Goal: Communication & Community: Ask a question

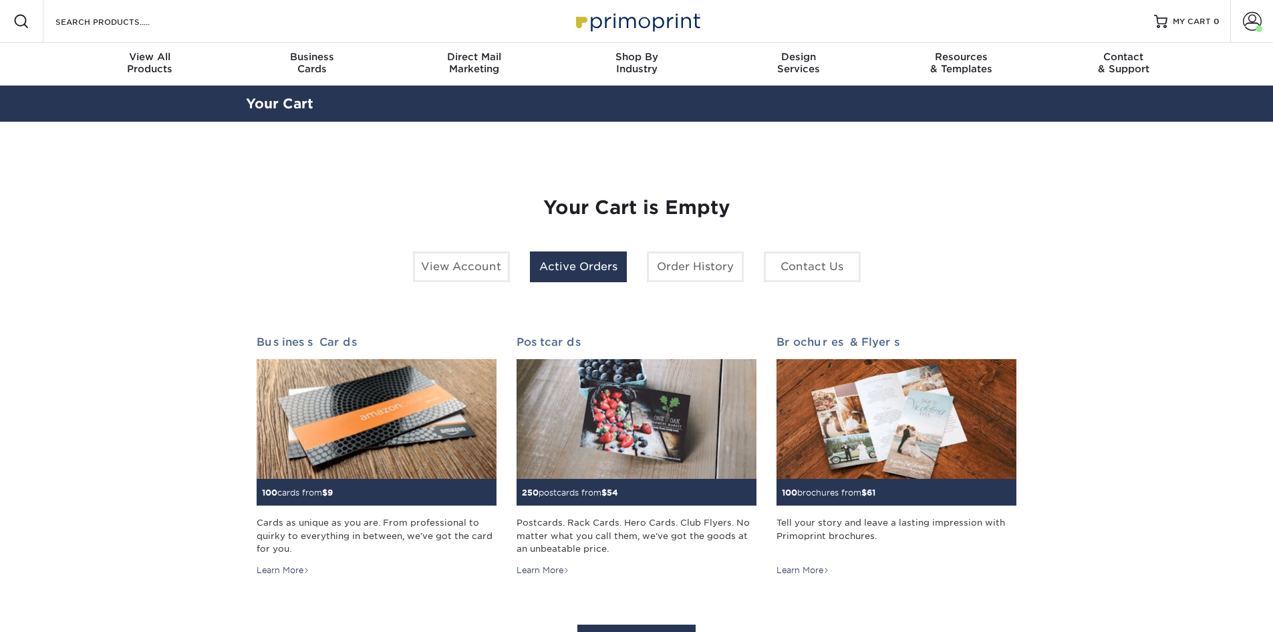
click at [571, 267] on link "Active Orders" at bounding box center [578, 266] width 97 height 31
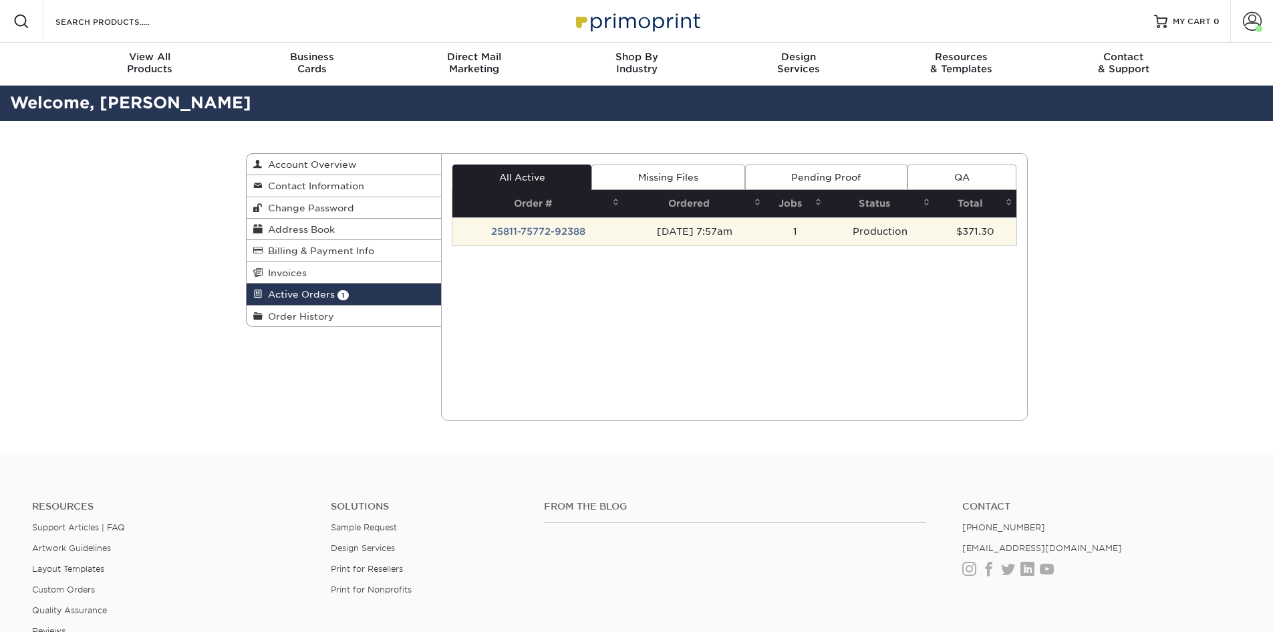
click at [675, 237] on td "08/11/2025 7:57am" at bounding box center [695, 231] width 142 height 28
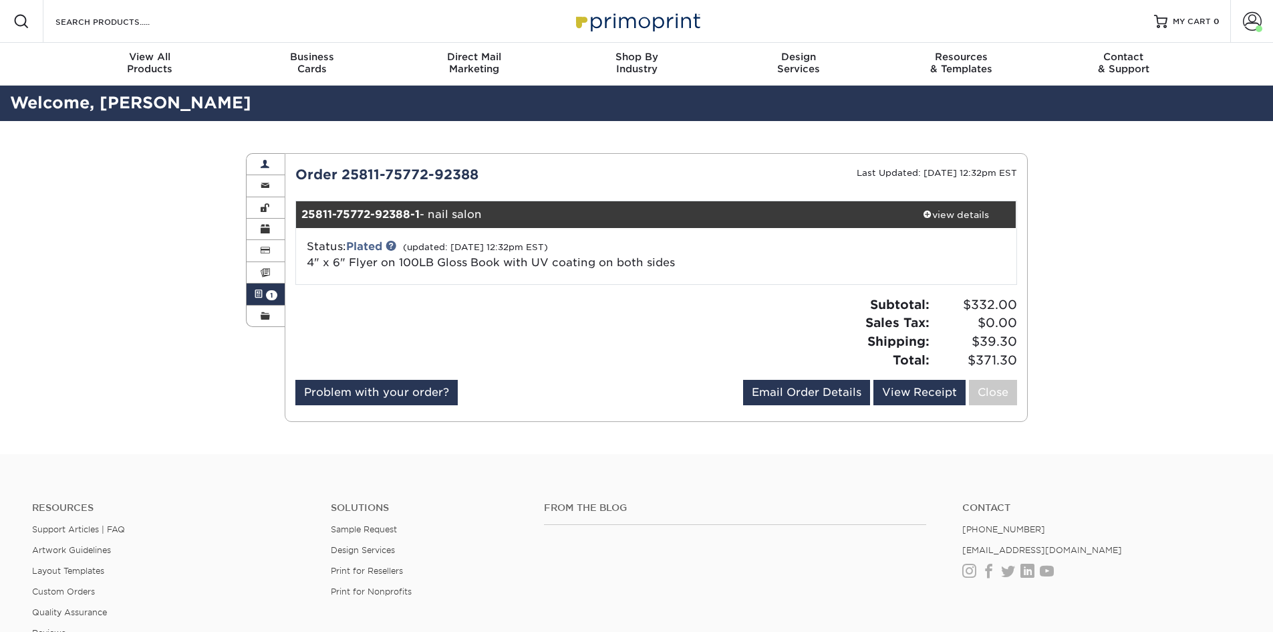
click at [271, 164] on link "Account Overview" at bounding box center [266, 164] width 39 height 21
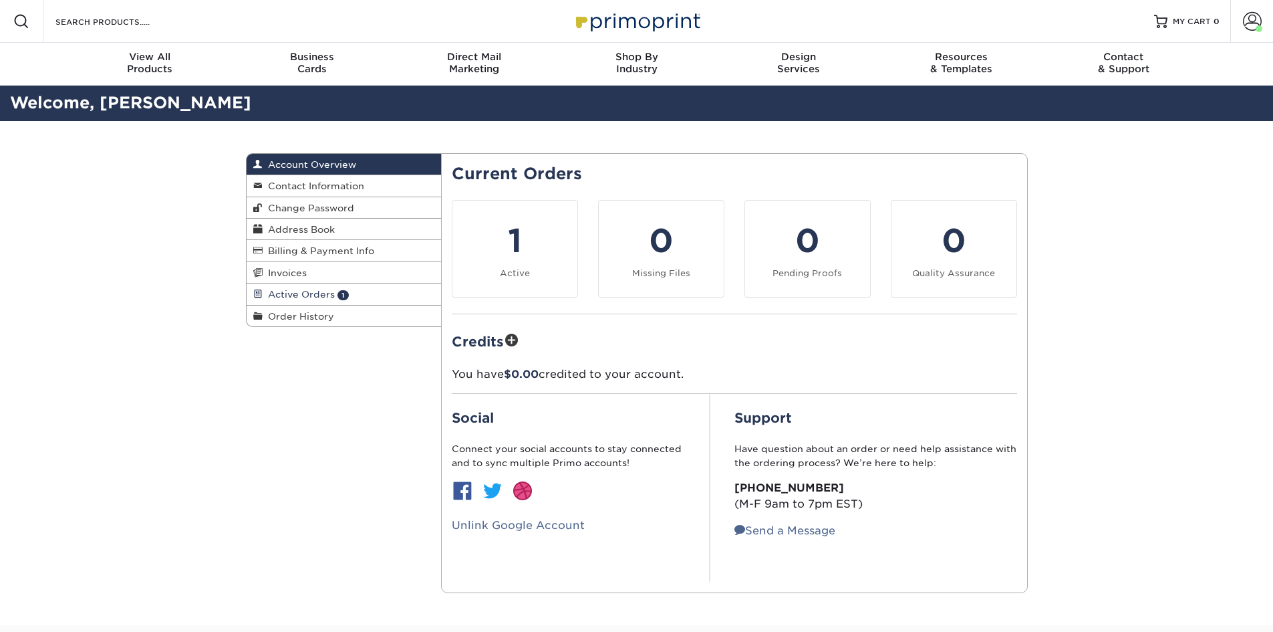
click at [296, 293] on span "Active Orders" at bounding box center [299, 294] width 72 height 11
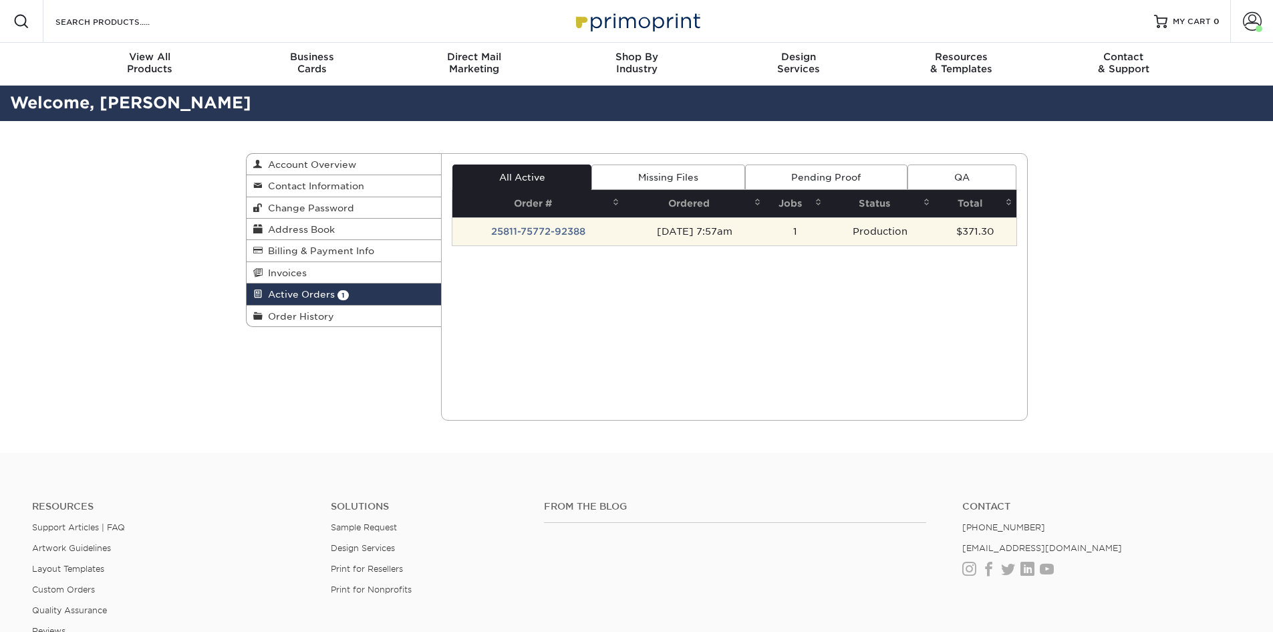
click at [564, 233] on td "25811-75772-92388" at bounding box center [538, 231] width 171 height 28
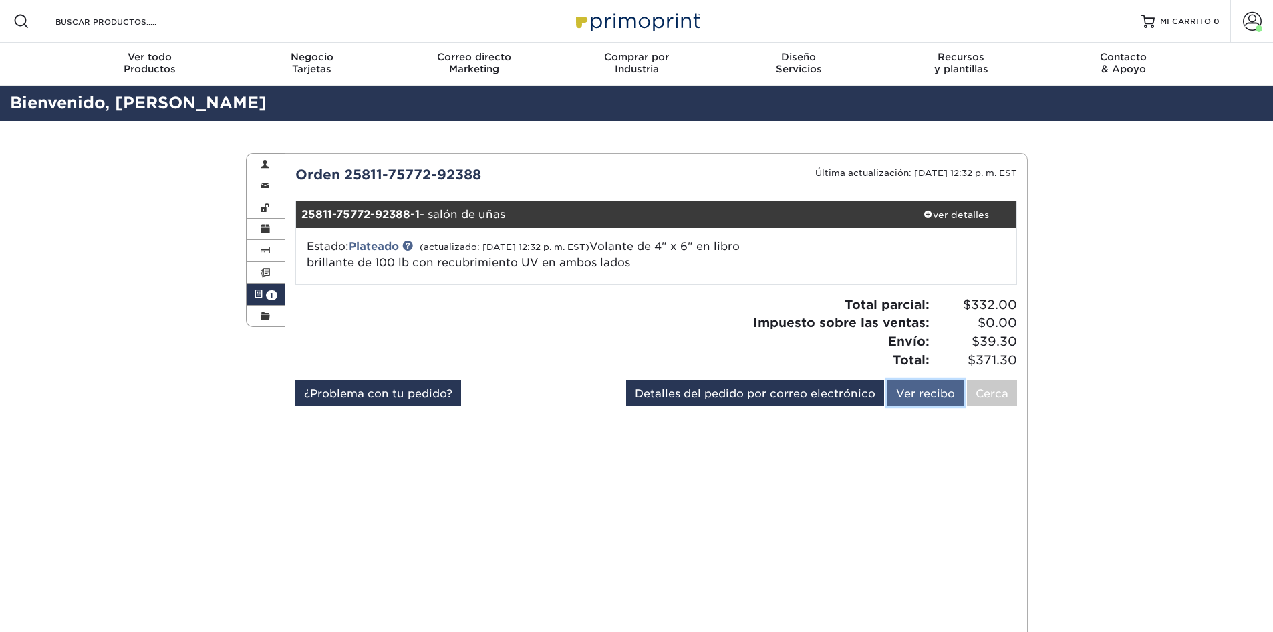
click at [936, 390] on font "Ver recibo" at bounding box center [925, 392] width 59 height 13
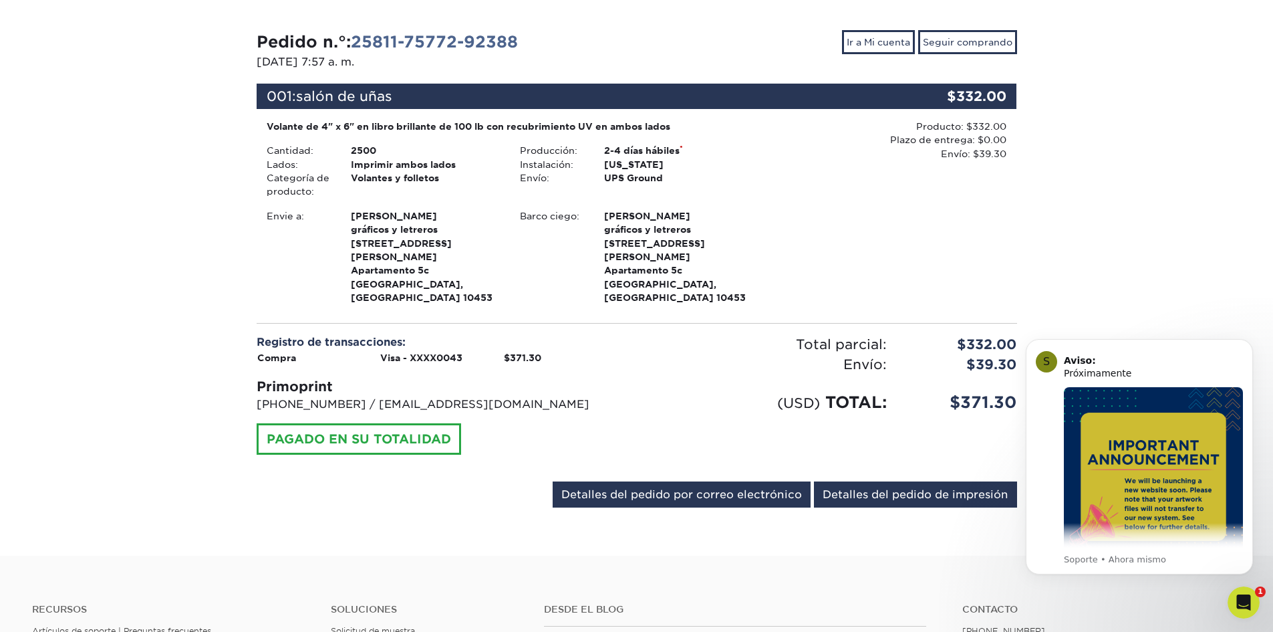
click at [1243, 599] on icon "Abrir Intercom Messenger" at bounding box center [1244, 603] width 22 height 22
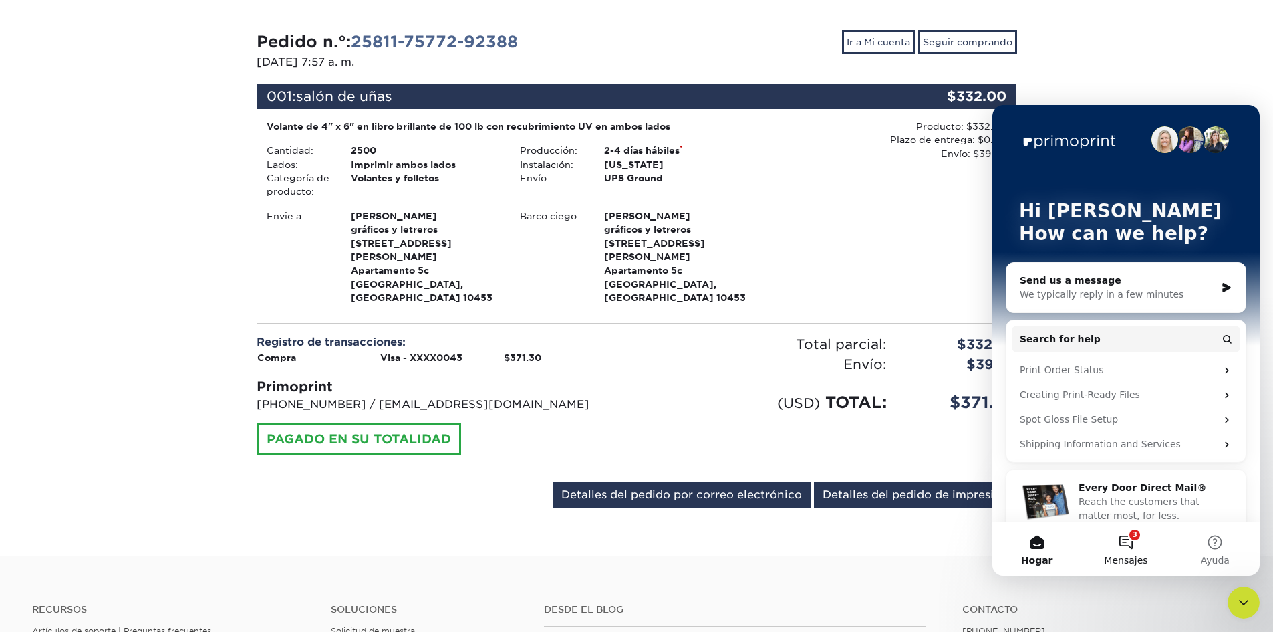
click at [1129, 547] on button "3 Mensajes" at bounding box center [1126, 548] width 89 height 53
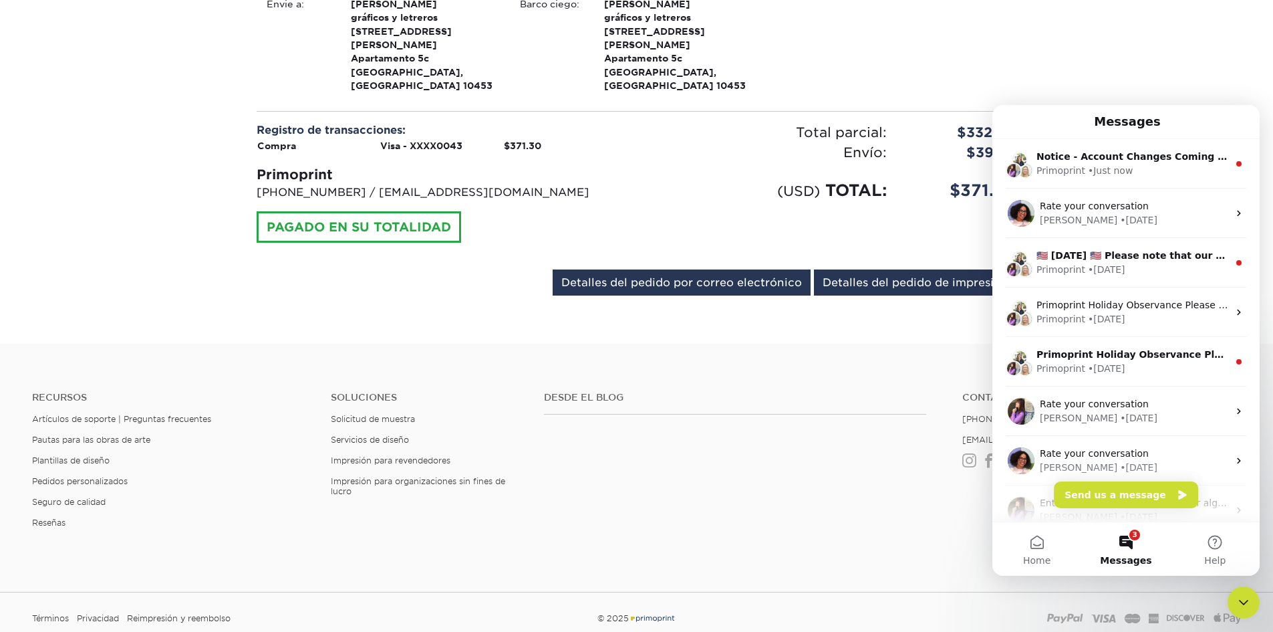
scroll to position [401, 0]
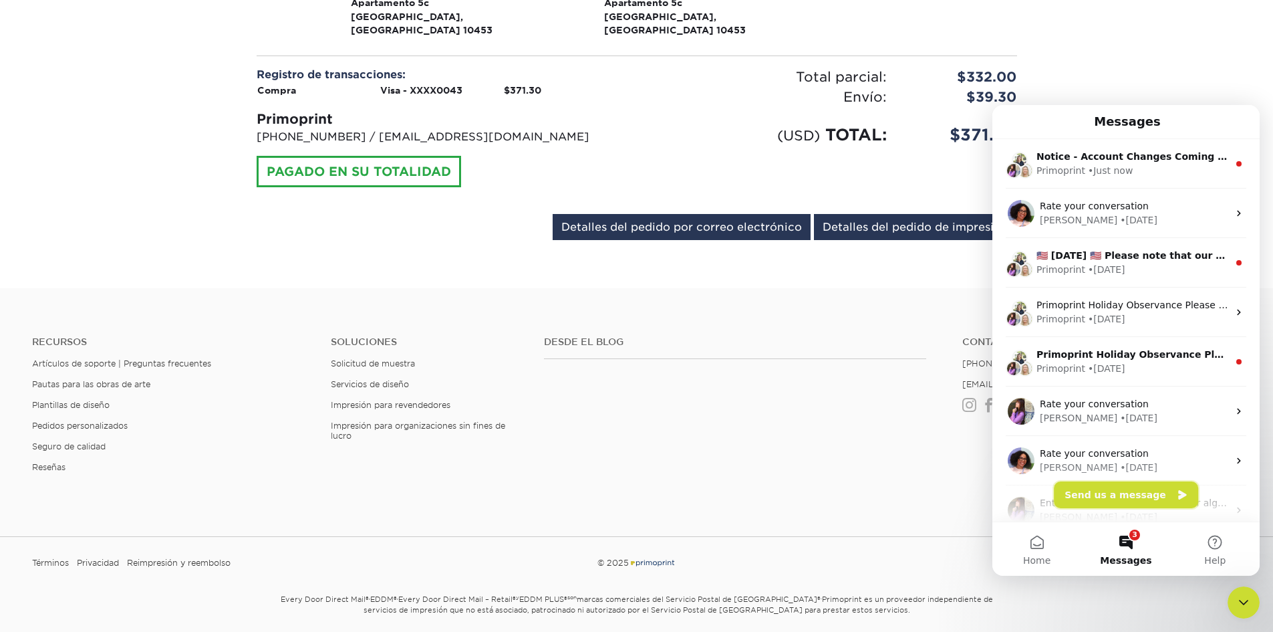
click at [1112, 499] on button "Send us a message" at bounding box center [1126, 494] width 144 height 27
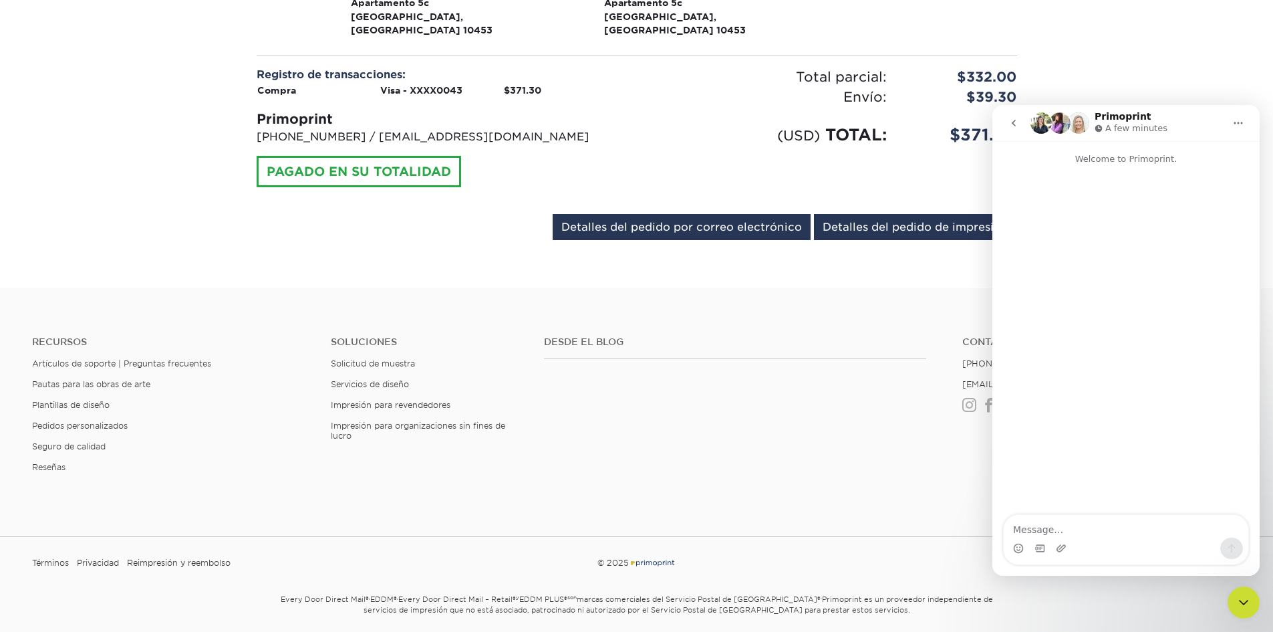
click at [1084, 539] on div "Mensajero de intercomunicación" at bounding box center [1126, 547] width 245 height 21
click at [1086, 531] on textarea "Message…" at bounding box center [1126, 526] width 245 height 23
type textarea "buenos dias"
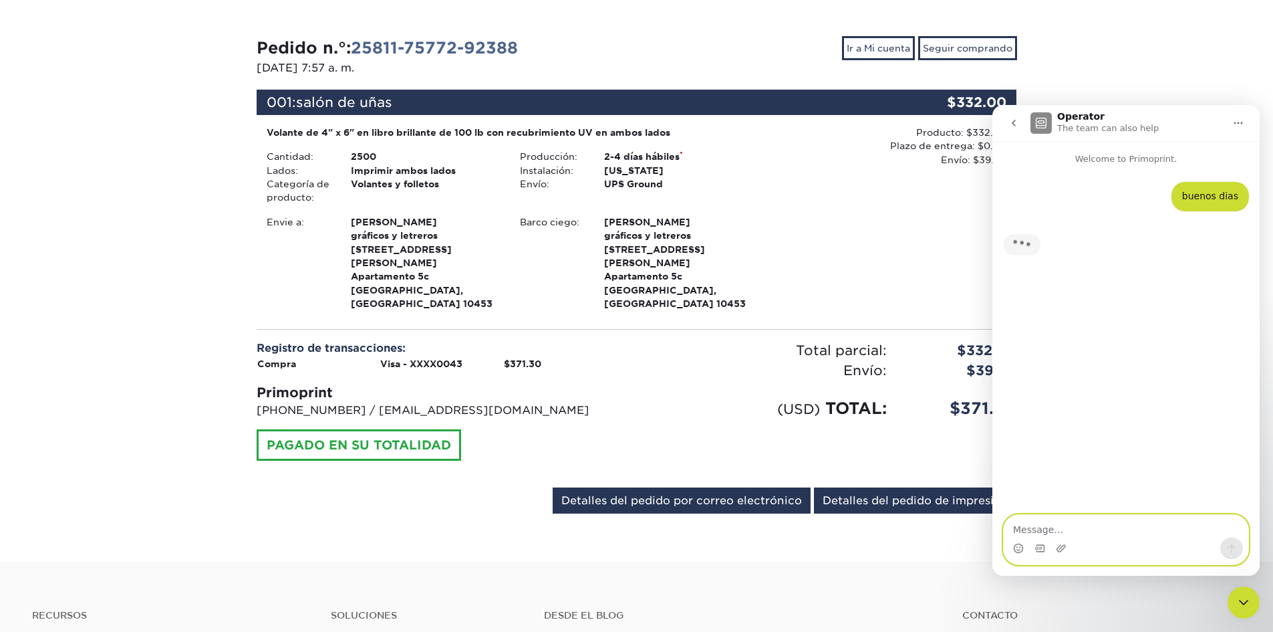
scroll to position [88, 0]
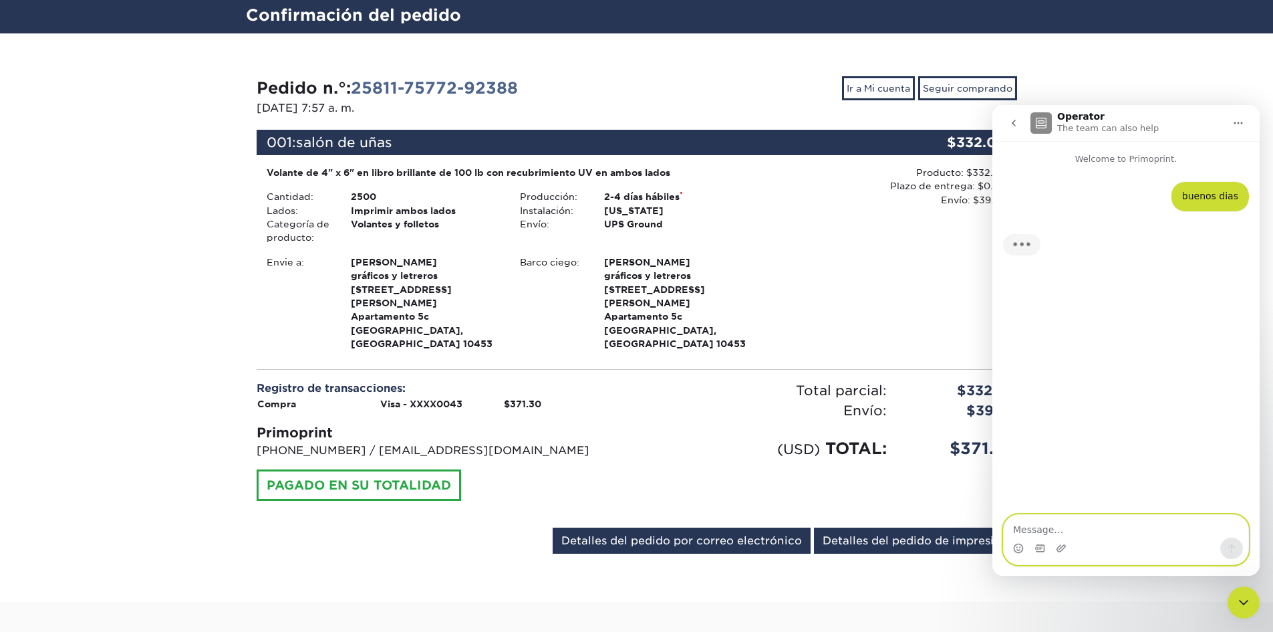
click at [1043, 531] on textarea "Message…" at bounding box center [1126, 526] width 245 height 23
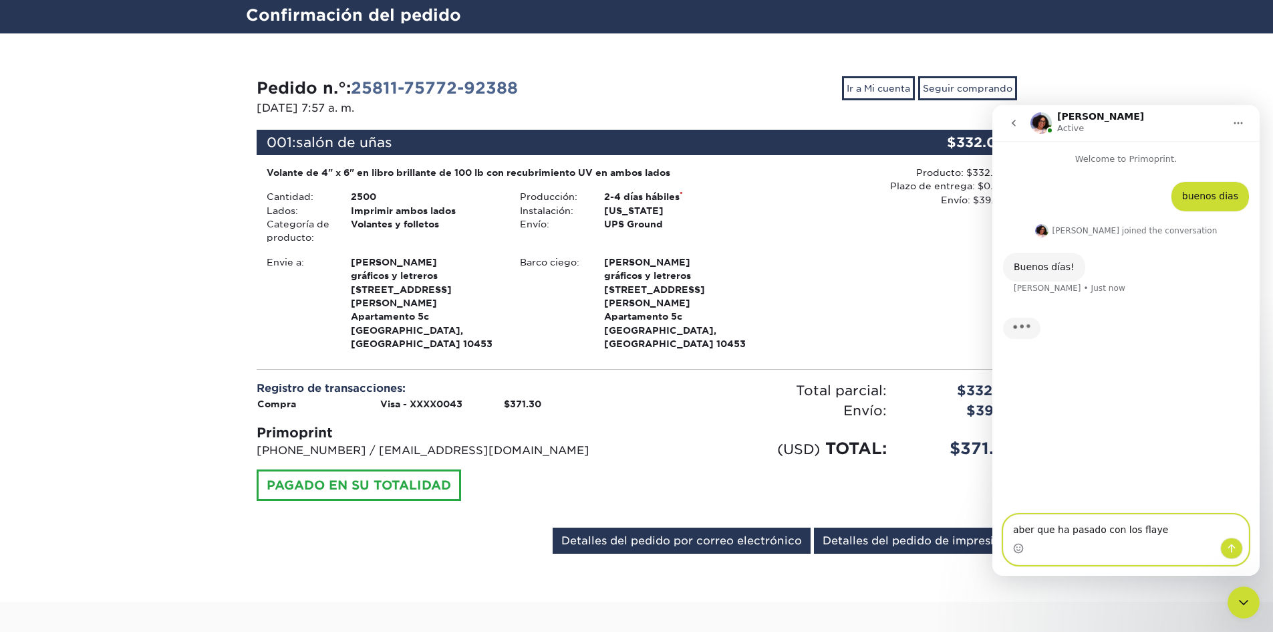
type textarea "aber que ha pasado con los flayer"
type textarea "nesecito recivir ese pedido"
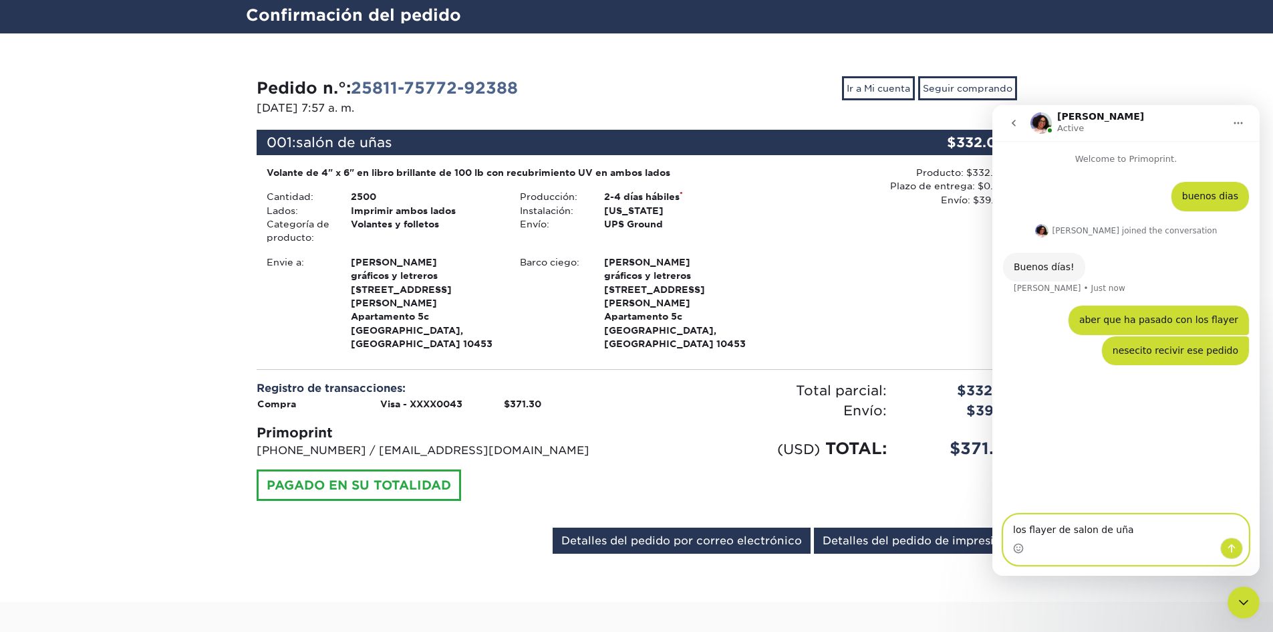
type textarea "los flayer de salon de uñas"
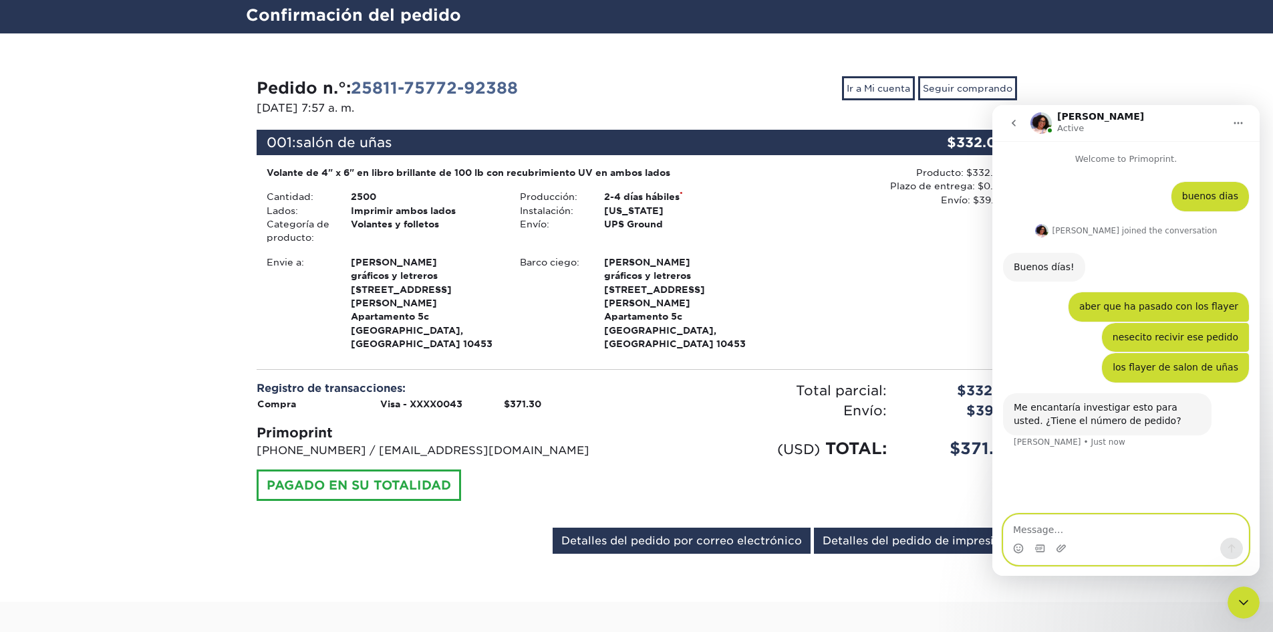
click at [1041, 527] on textarea "Message…" at bounding box center [1126, 526] width 245 height 23
type textarea "si"
type textarea "25811-75772-92388"
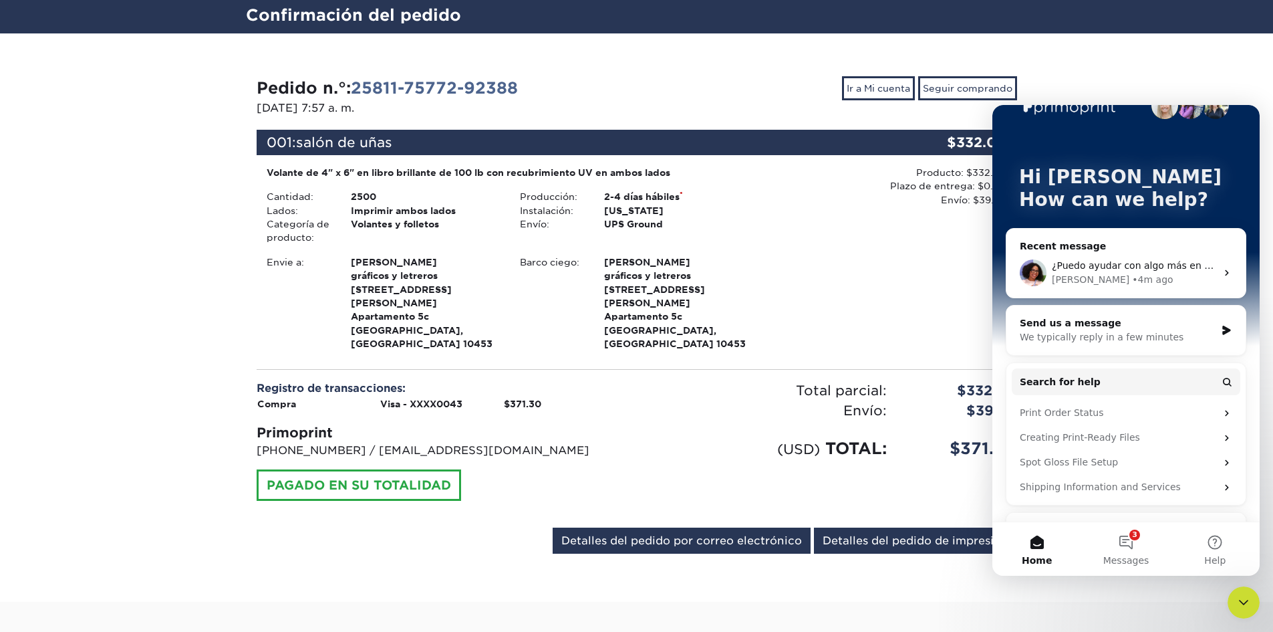
scroll to position [95, 0]
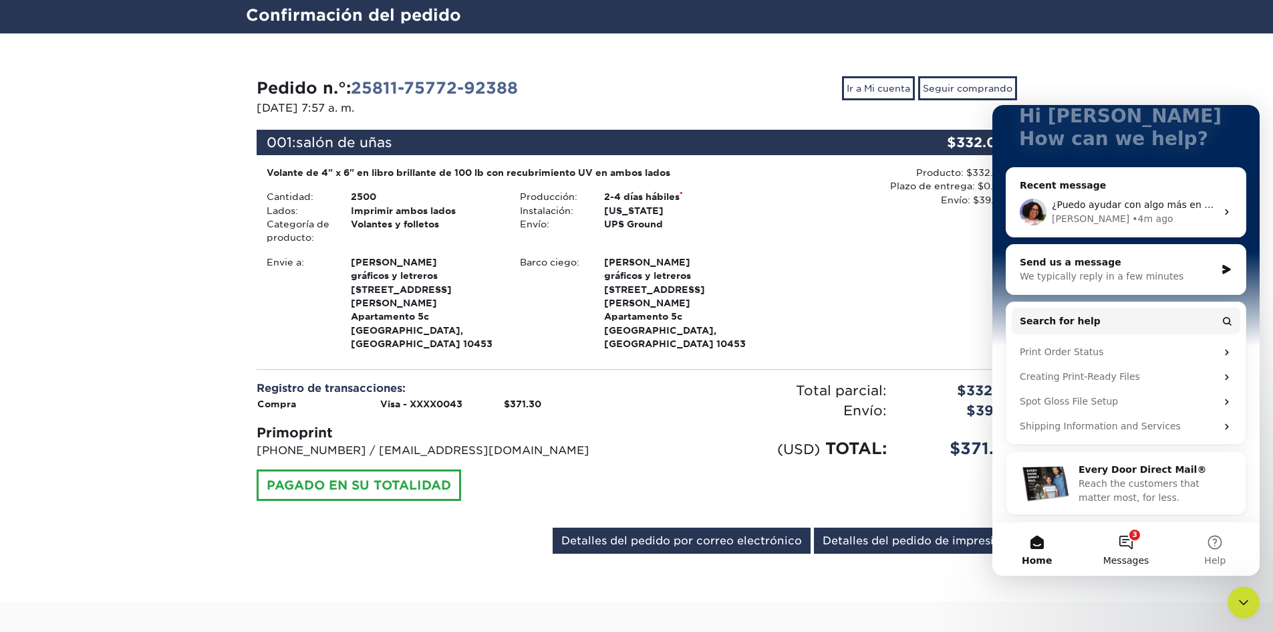
click at [1132, 539] on button "3 Messages" at bounding box center [1126, 548] width 89 height 53
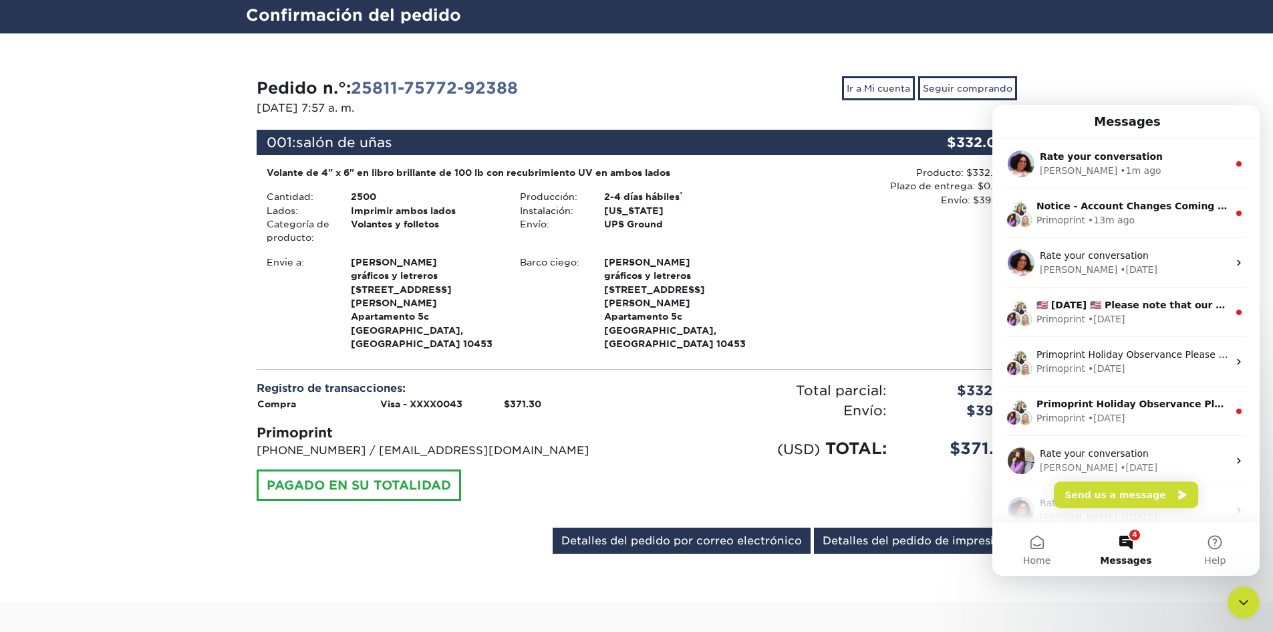
click at [1124, 542] on button "4 Messages" at bounding box center [1126, 548] width 89 height 53
click at [1130, 493] on button "Send us a message" at bounding box center [1126, 494] width 144 height 27
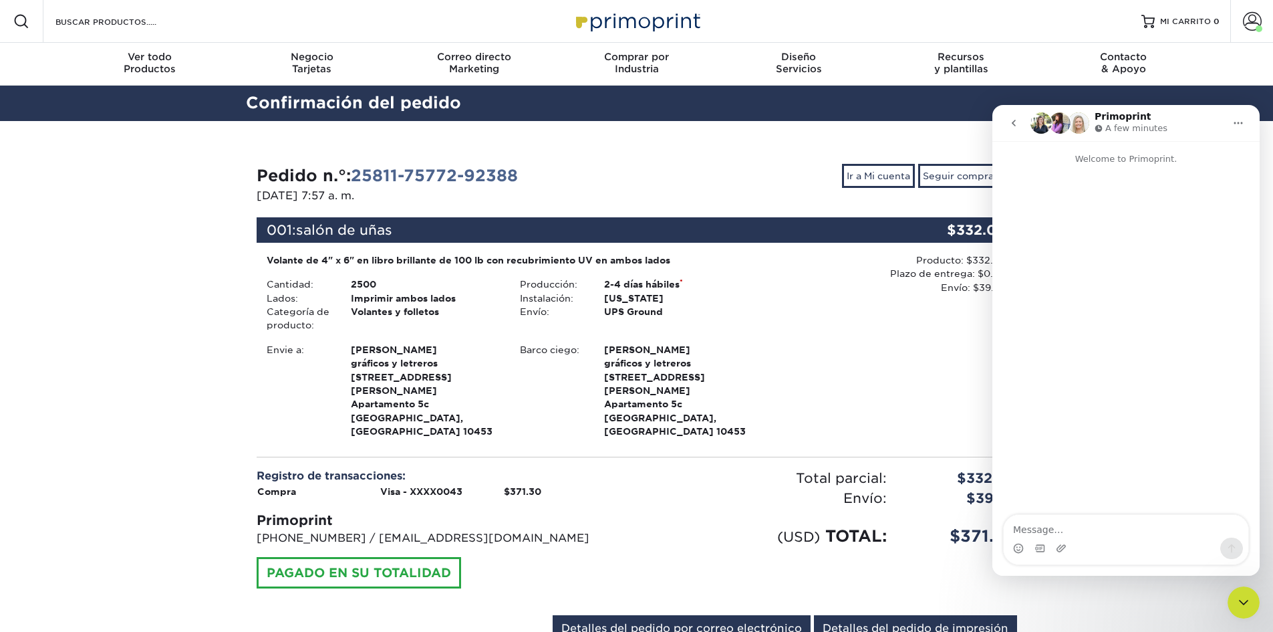
scroll to position [422, 0]
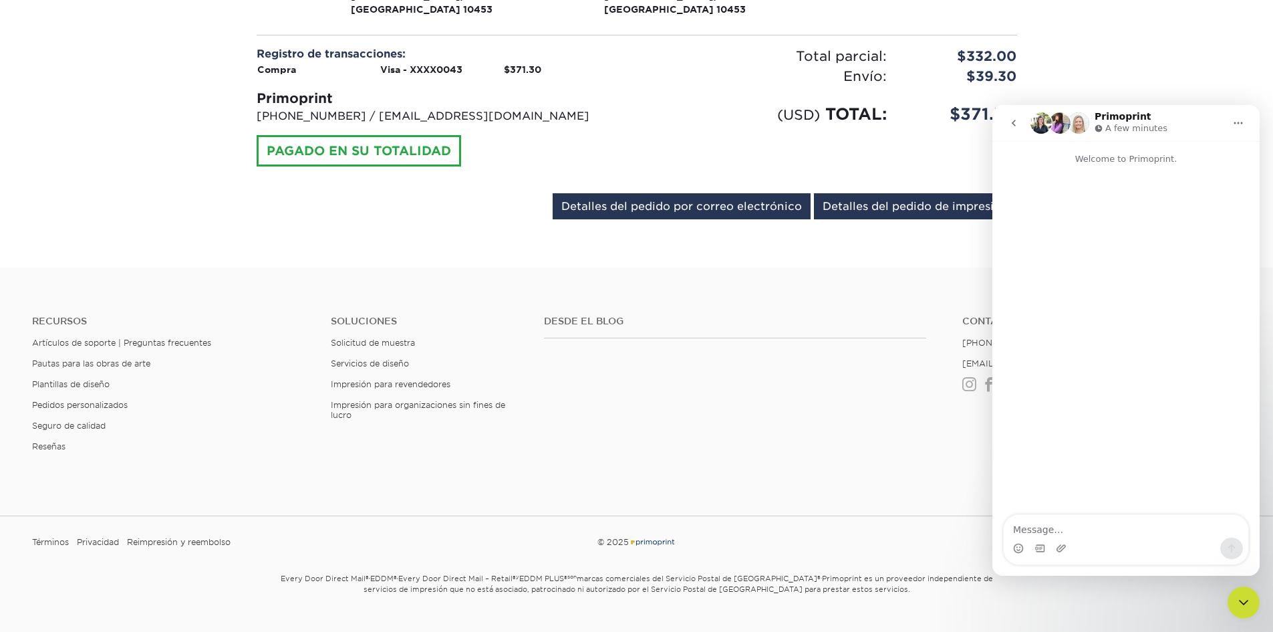
click at [1239, 602] on icon "Close Intercom Messenger" at bounding box center [1244, 602] width 16 height 16
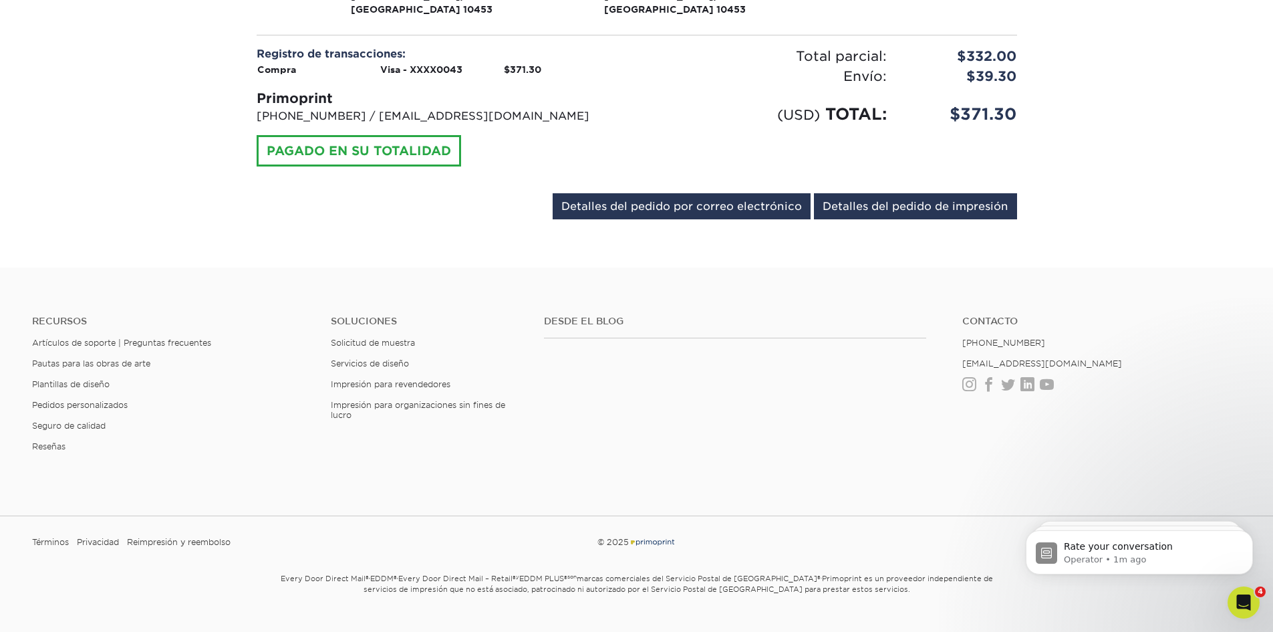
scroll to position [0, 0]
click at [1253, 602] on icon "Open Intercom Messenger" at bounding box center [1244, 603] width 22 height 22
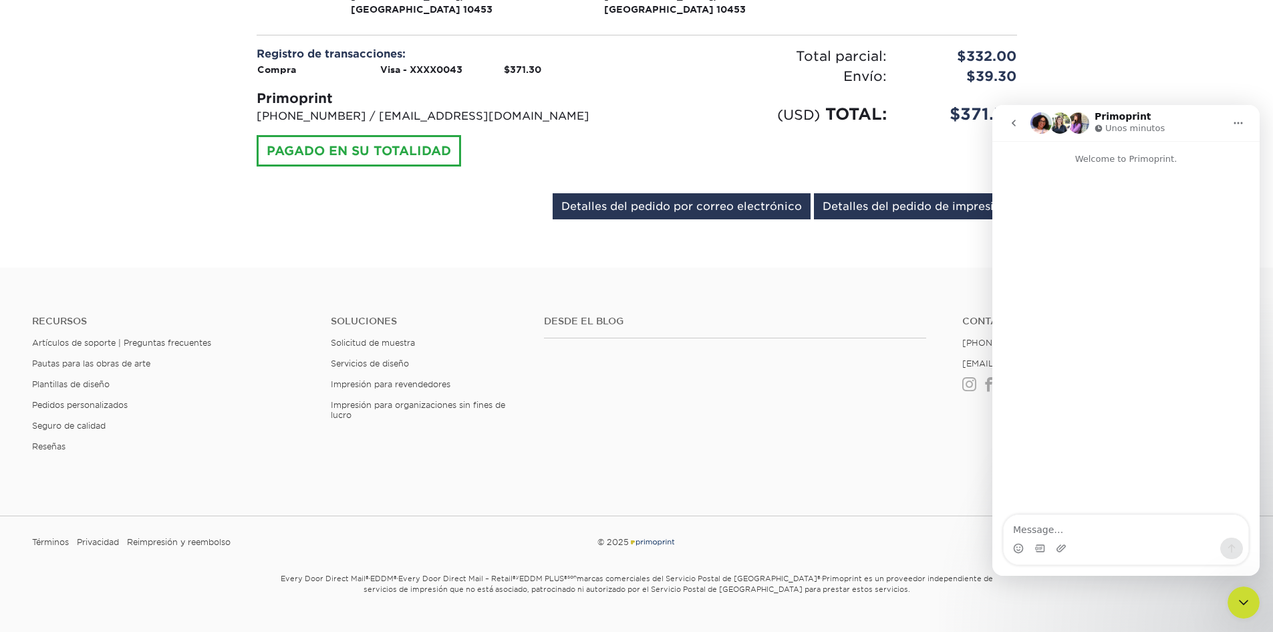
click at [1241, 606] on icon "Close Intercom Messenger" at bounding box center [1244, 602] width 16 height 16
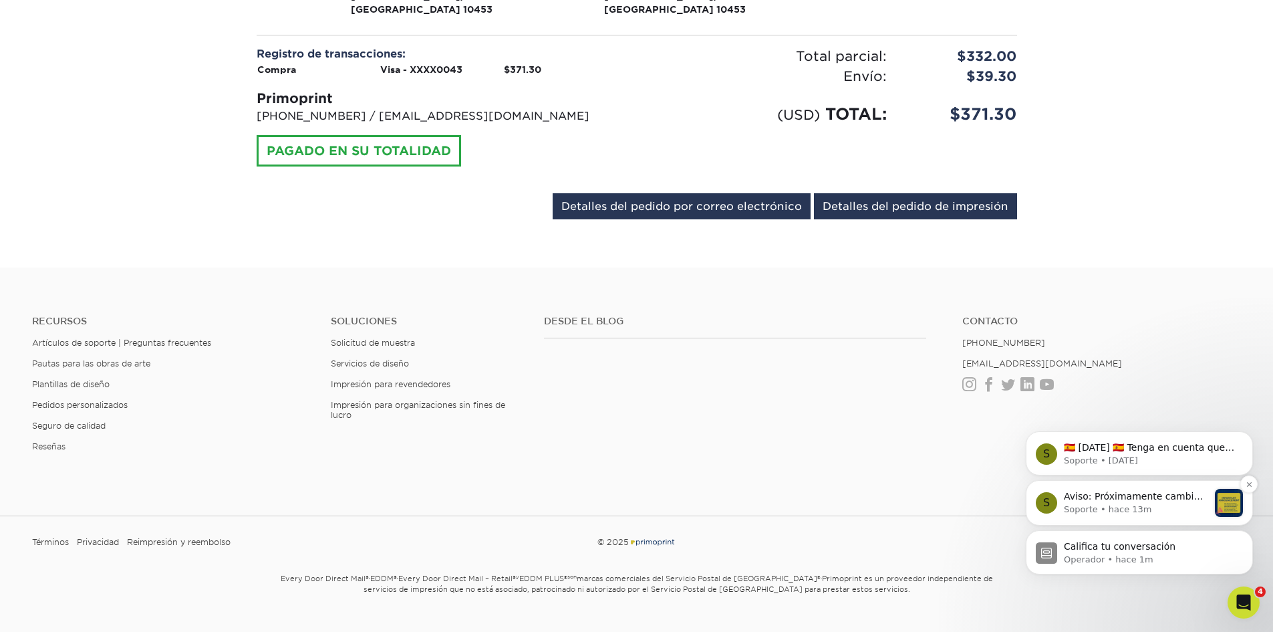
click at [1125, 504] on font "Soporte • hace 13m" at bounding box center [1108, 509] width 88 height 10
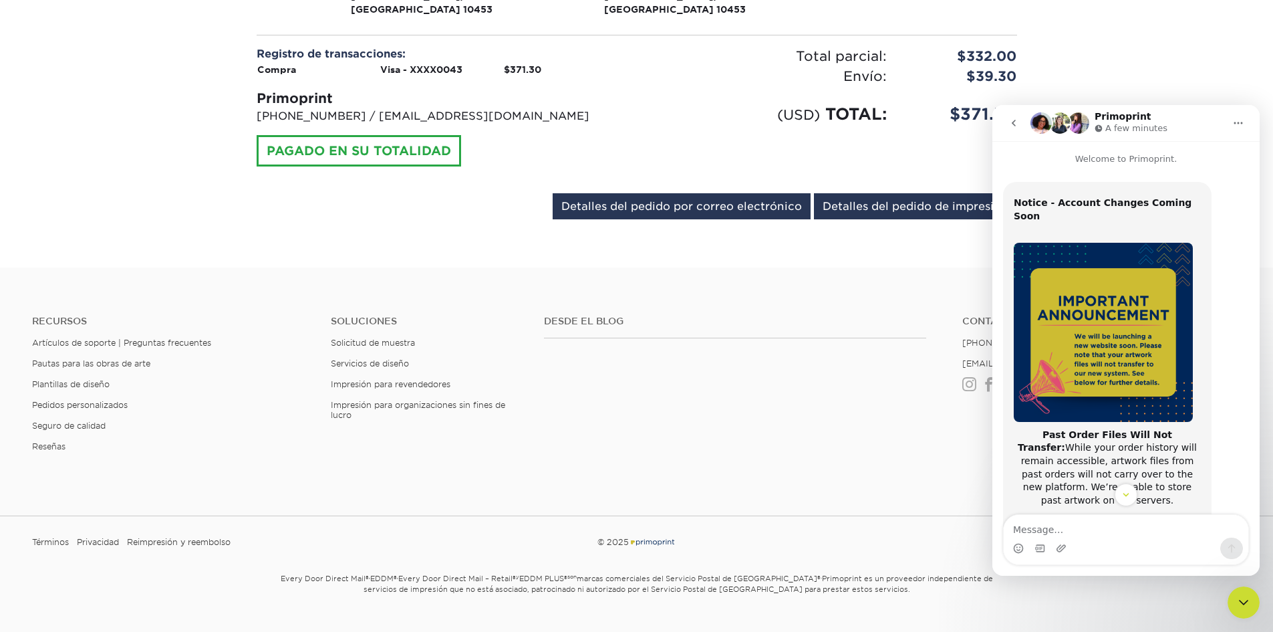
click at [1039, 121] on img "Mensajero de intercomunicación" at bounding box center [1041, 122] width 21 height 21
click at [1033, 126] on img "Mensajero de intercomunicación" at bounding box center [1041, 122] width 21 height 21
click at [1124, 490] on icon "Scroll to bottom" at bounding box center [1126, 495] width 12 height 12
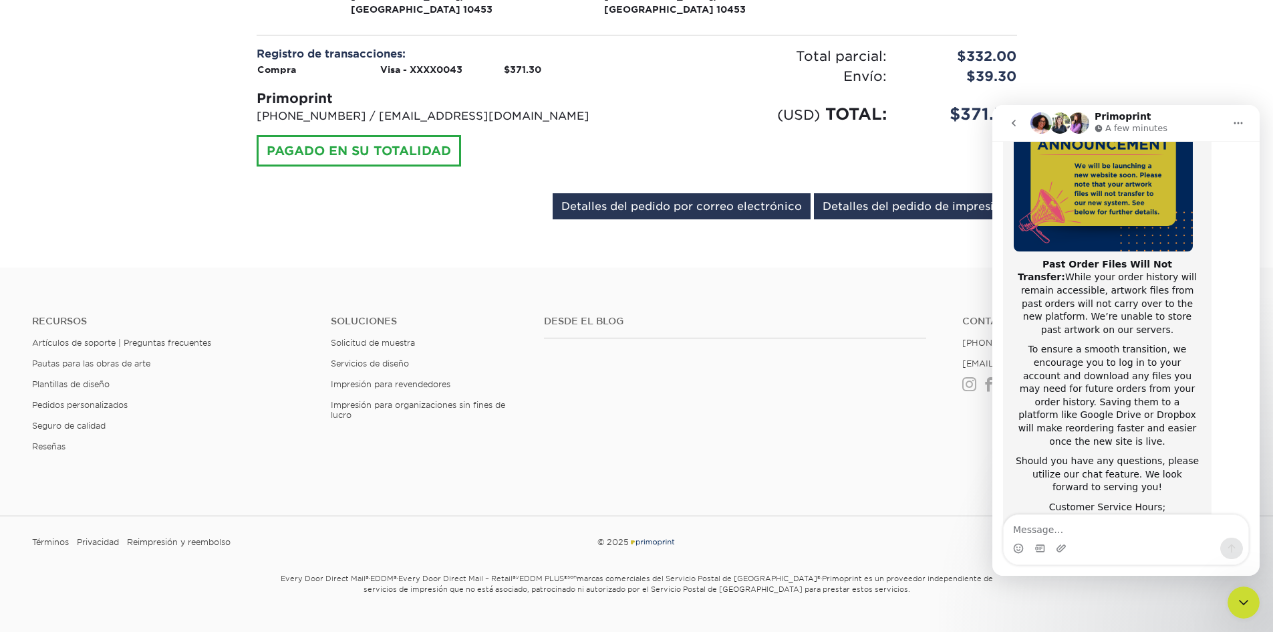
scroll to position [179, 0]
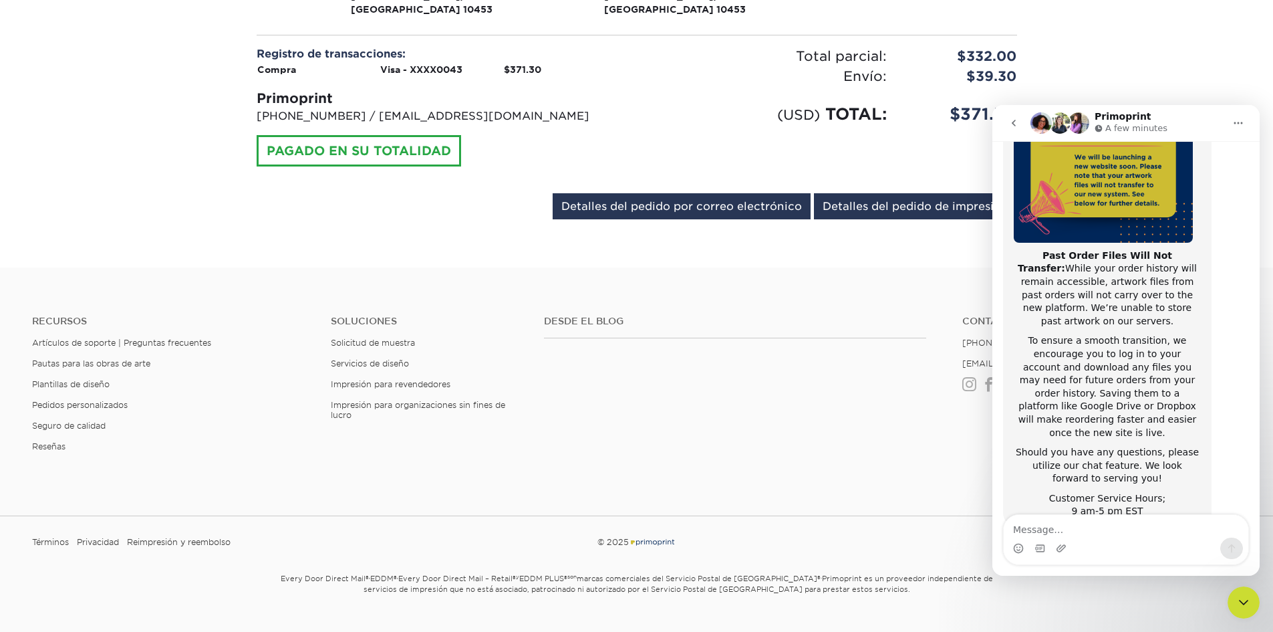
click at [1239, 595] on icon "Close Intercom Messenger" at bounding box center [1244, 602] width 16 height 16
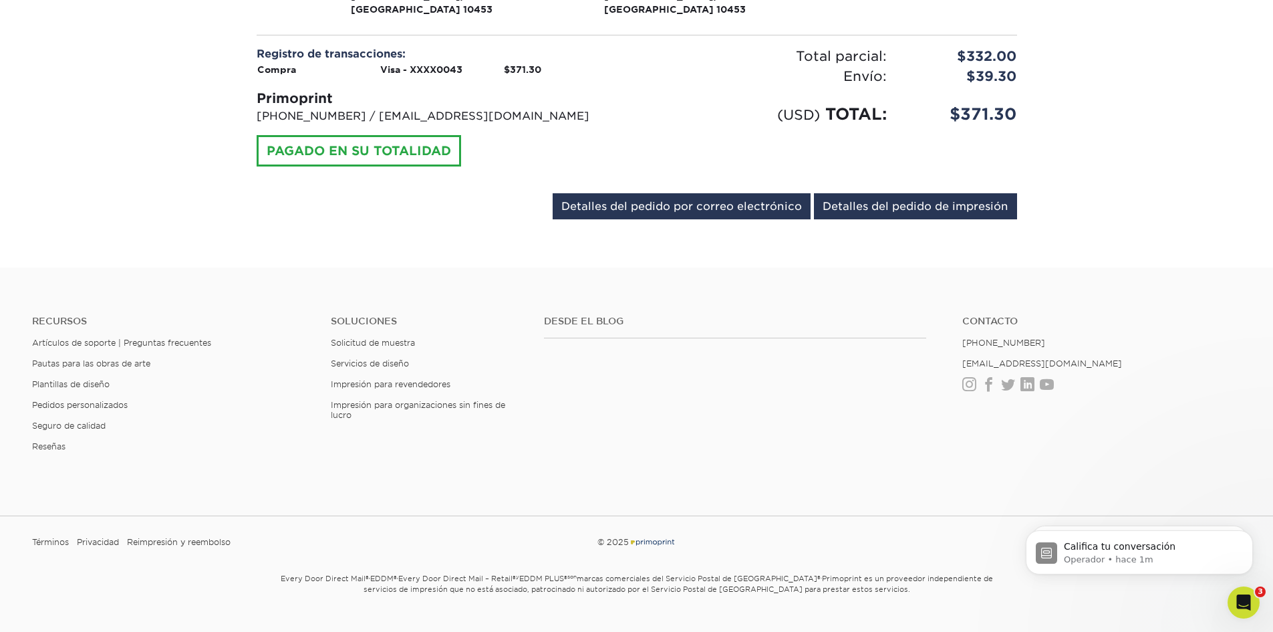
scroll to position [0, 0]
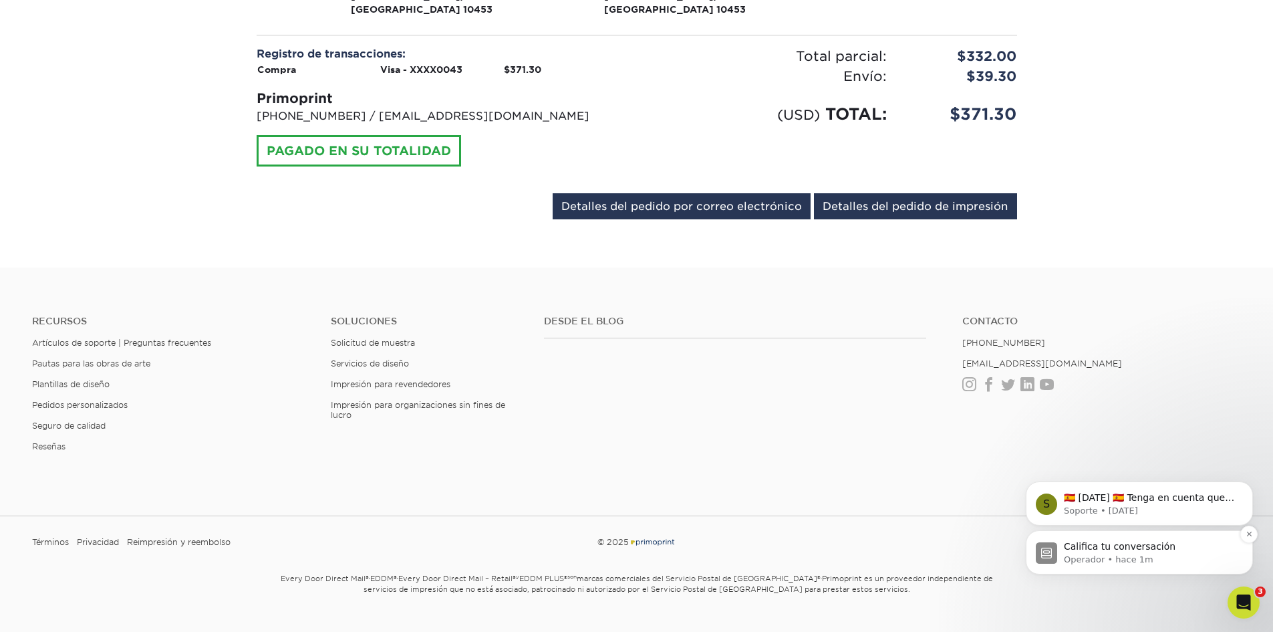
click at [1152, 557] on p "Operador • hace 1m" at bounding box center [1150, 559] width 172 height 12
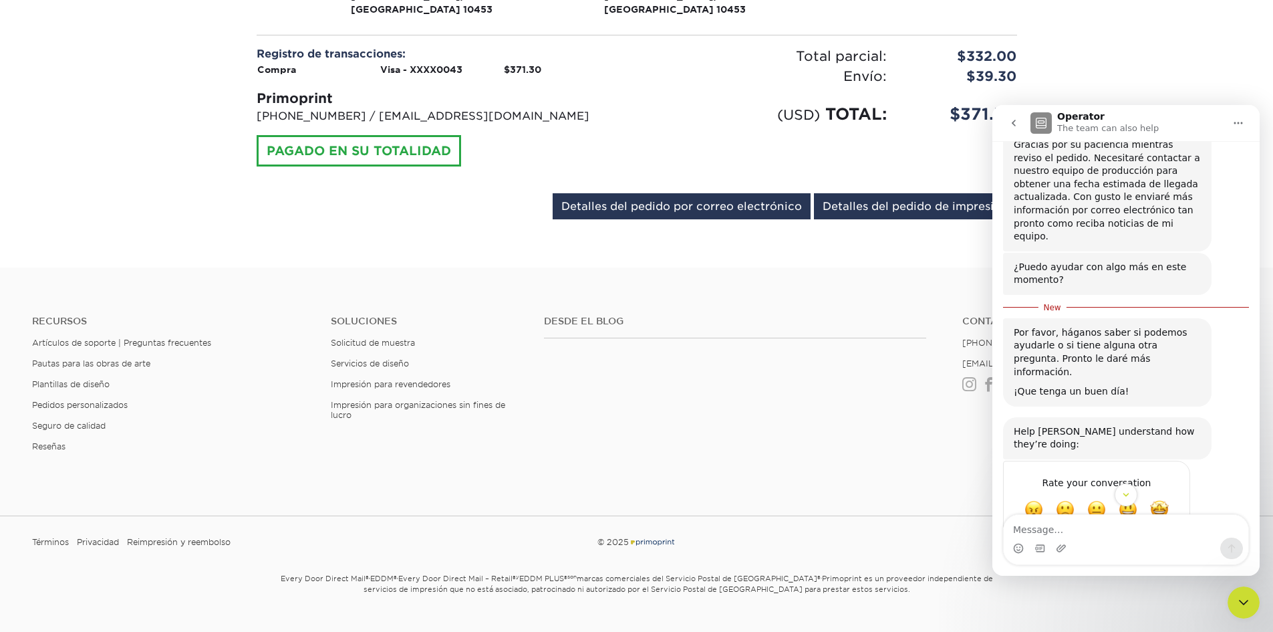
scroll to position [416, 0]
click at [1123, 533] on textarea "Message…" at bounding box center [1126, 526] width 245 height 23
type textarea "solo es por eso"
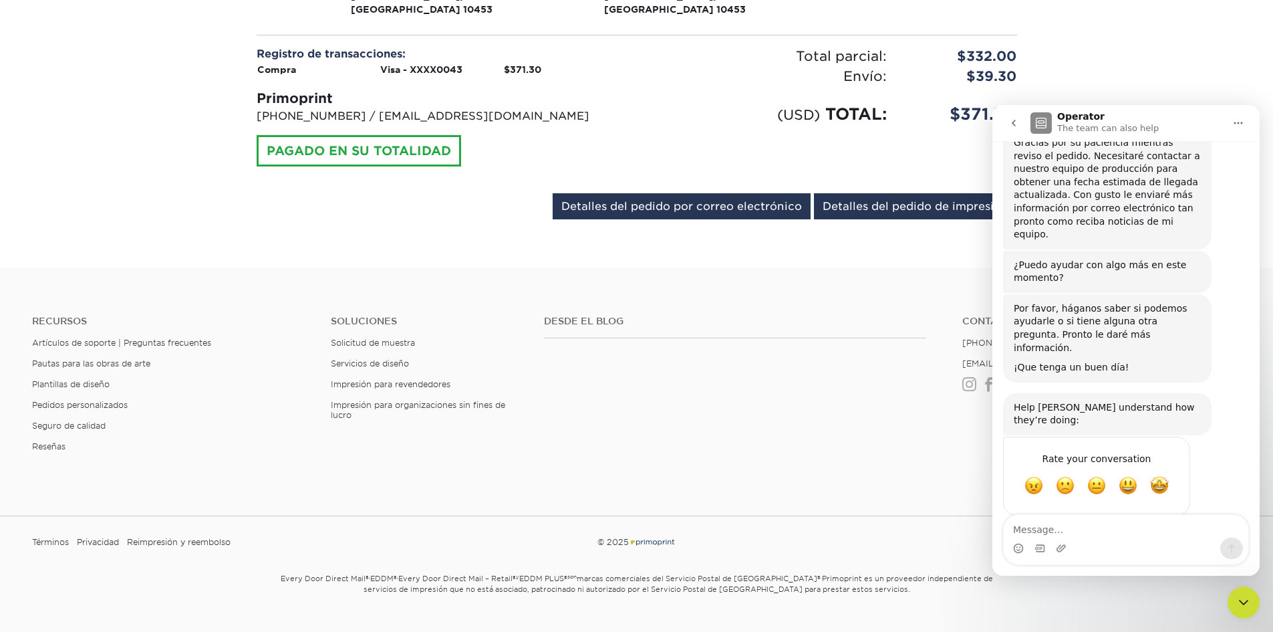
scroll to position [434, 0]
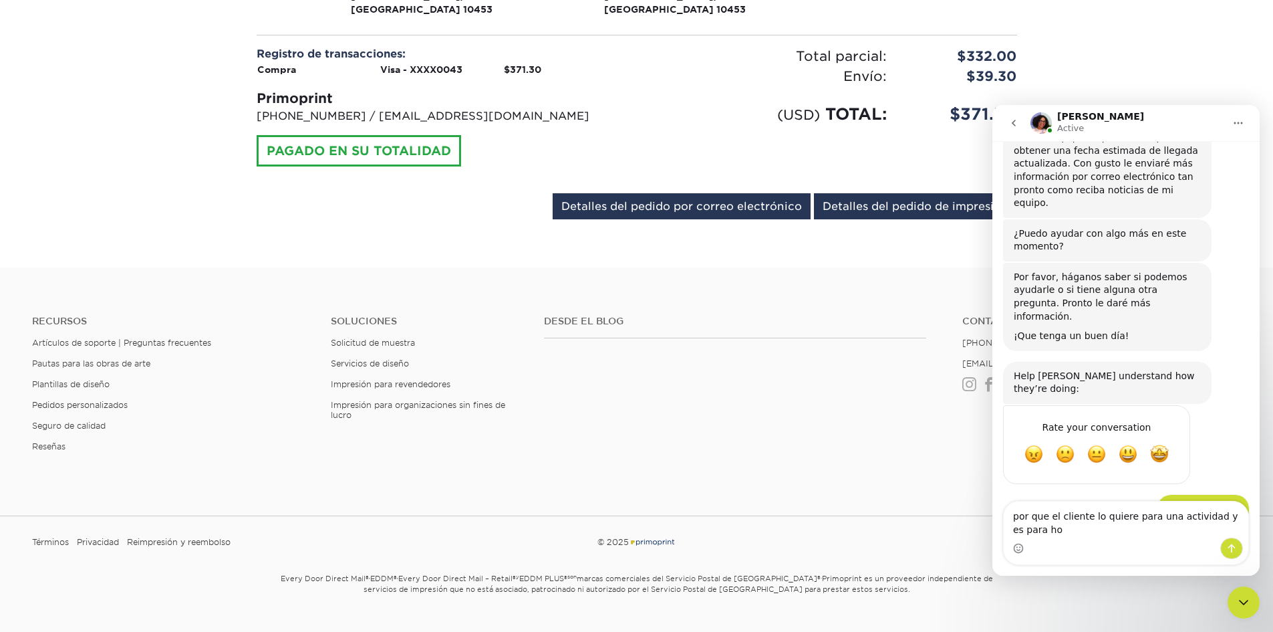
type textarea "por que el cliente lo quiere para una actividad y es para [DATE]"
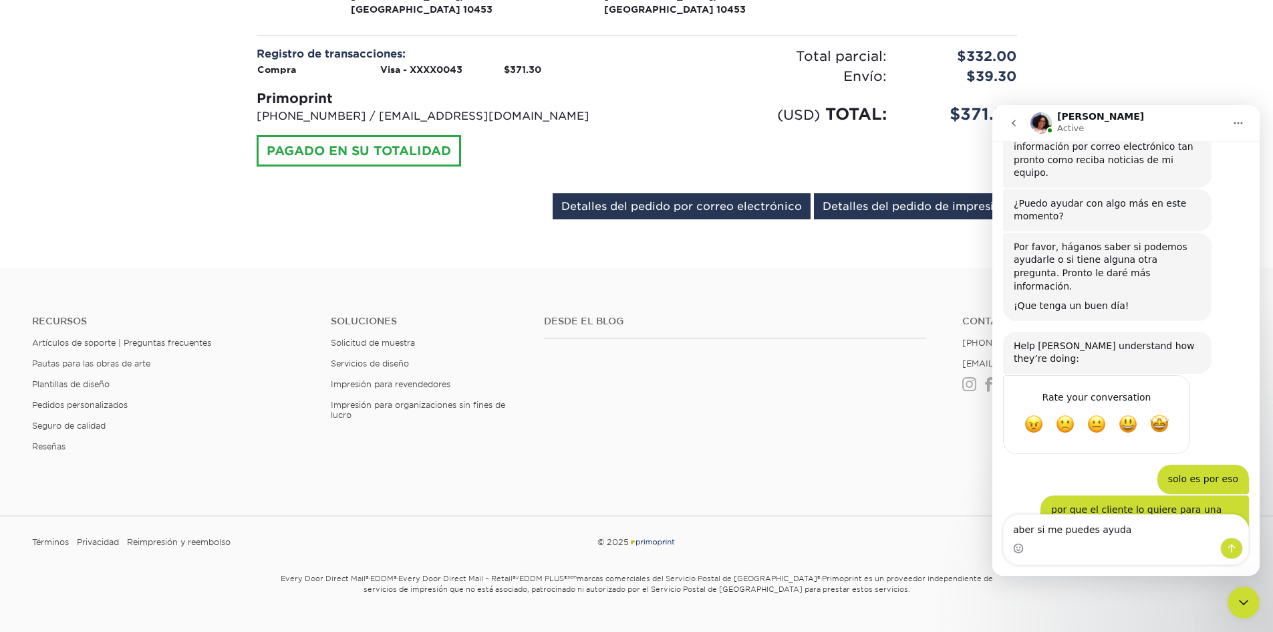
type textarea "aber si me puedes ayudar"
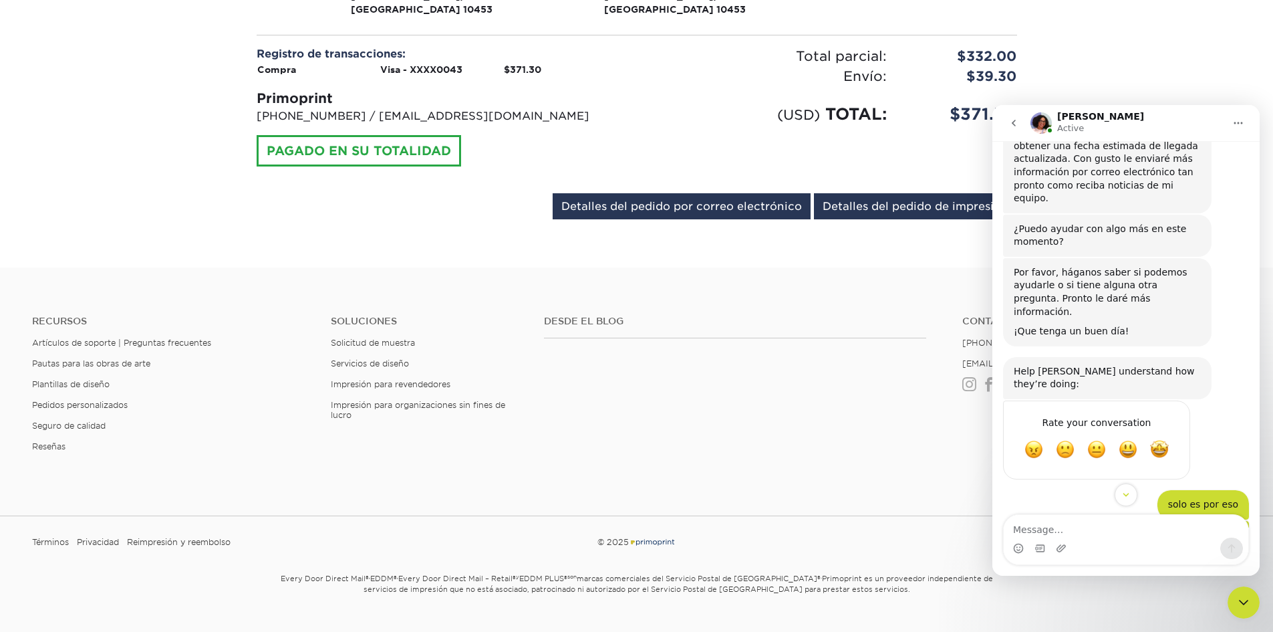
scroll to position [588, 0]
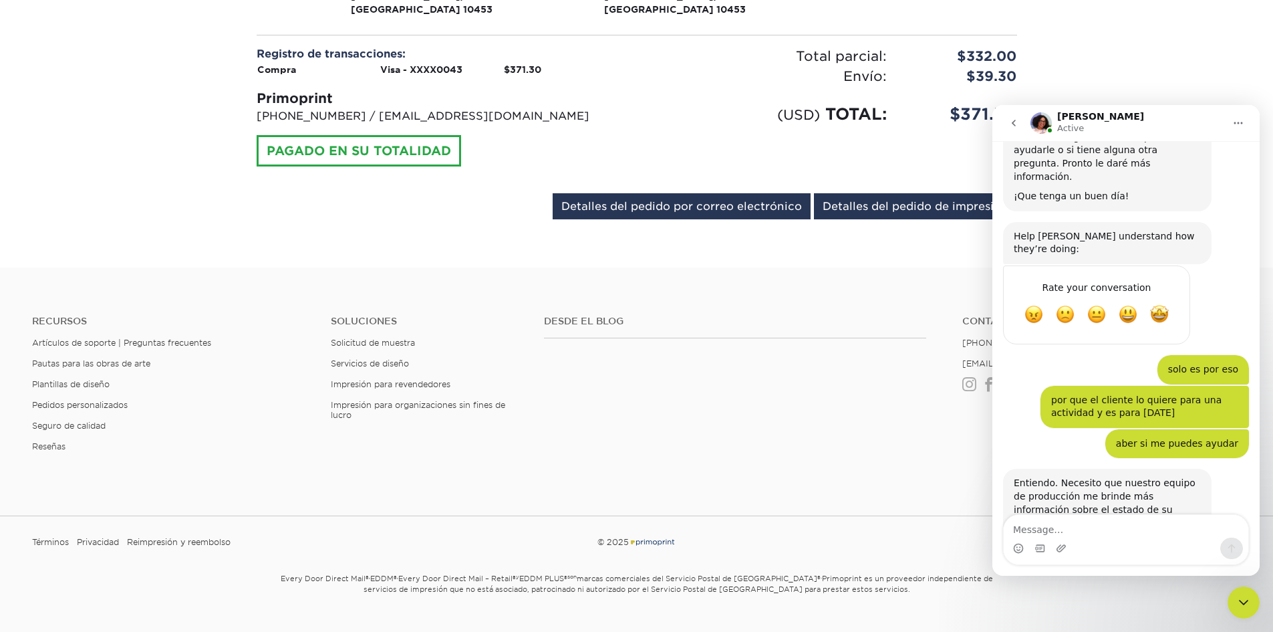
click at [1144, 536] on textarea "Message…" at bounding box center [1126, 526] width 245 height 23
type textarea "esta bien gracias"
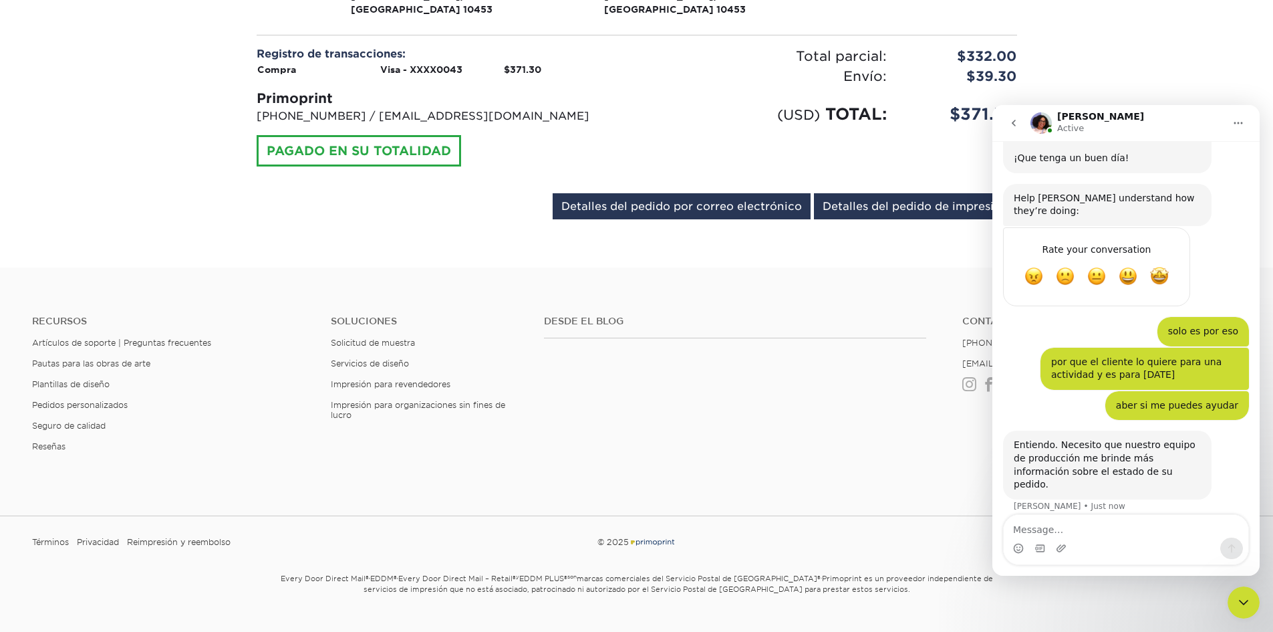
scroll to position [628, 0]
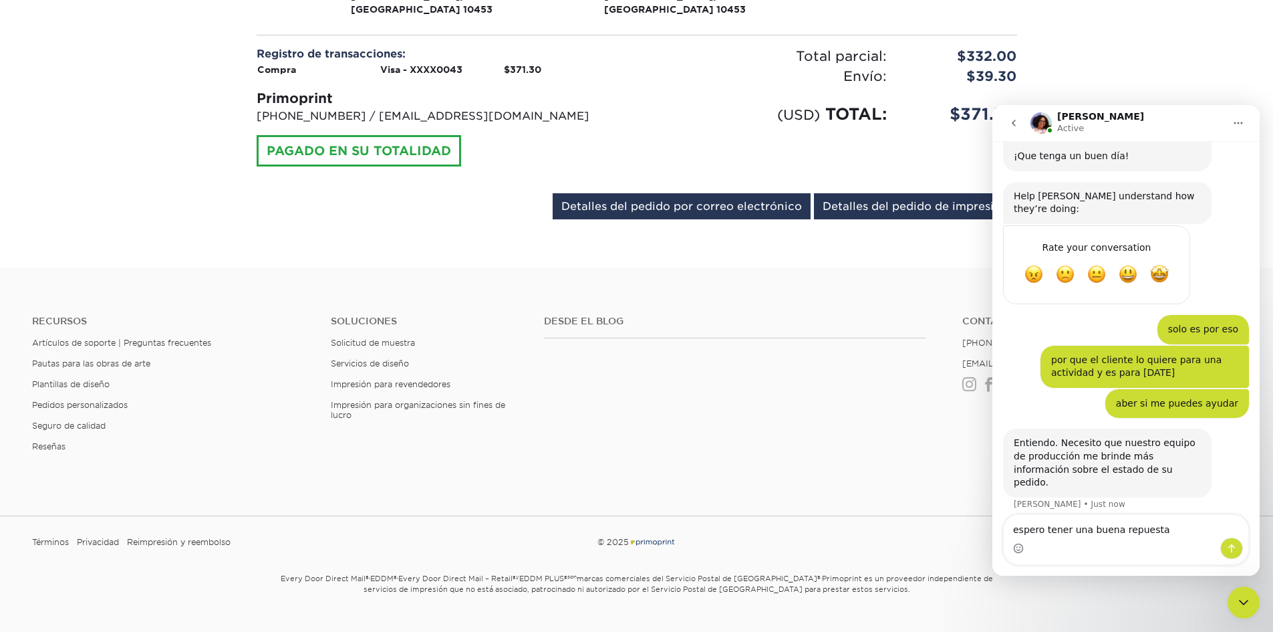
type textarea "espero tener una buena repuestas"
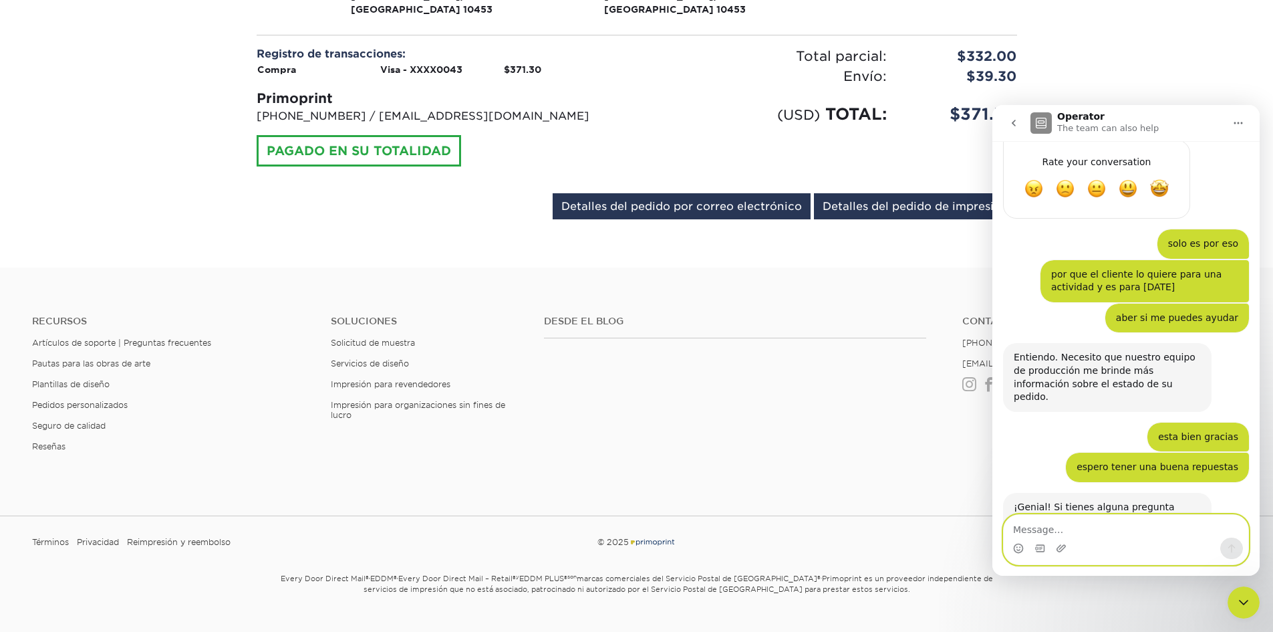
scroll to position [711, 0]
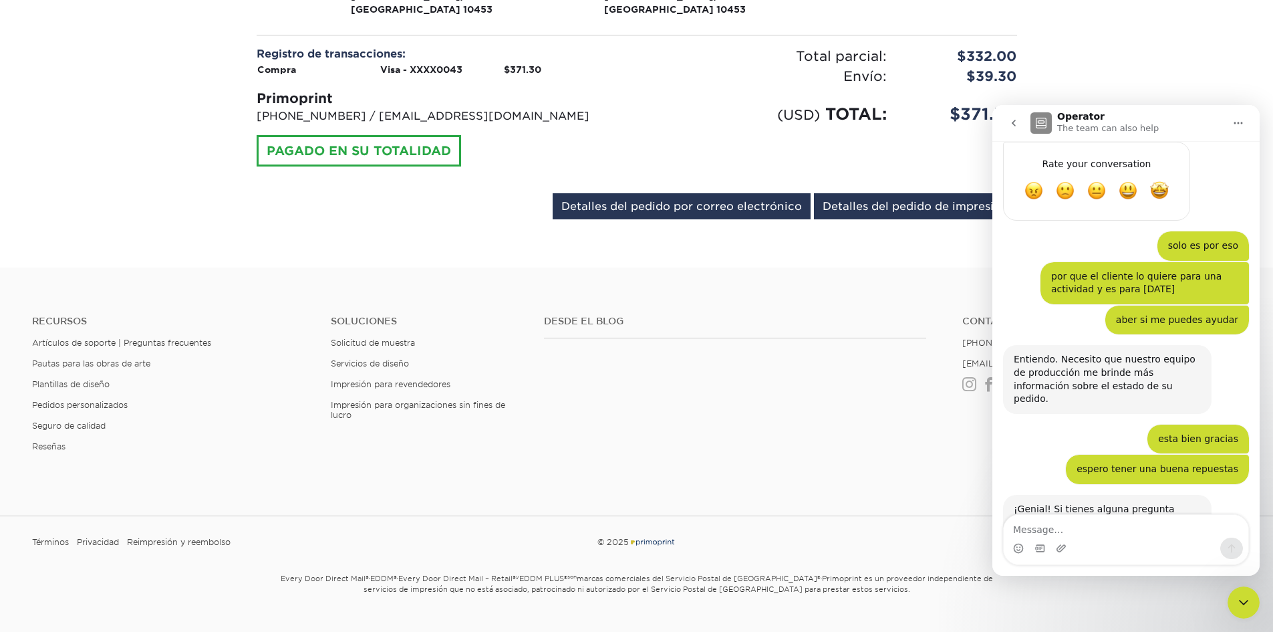
drag, startPoint x: 1238, startPoint y: 594, endPoint x: 2247, endPoint y: 1116, distance: 1136.4
click at [1238, 594] on div "Close Intercom Messenger" at bounding box center [1244, 602] width 32 height 32
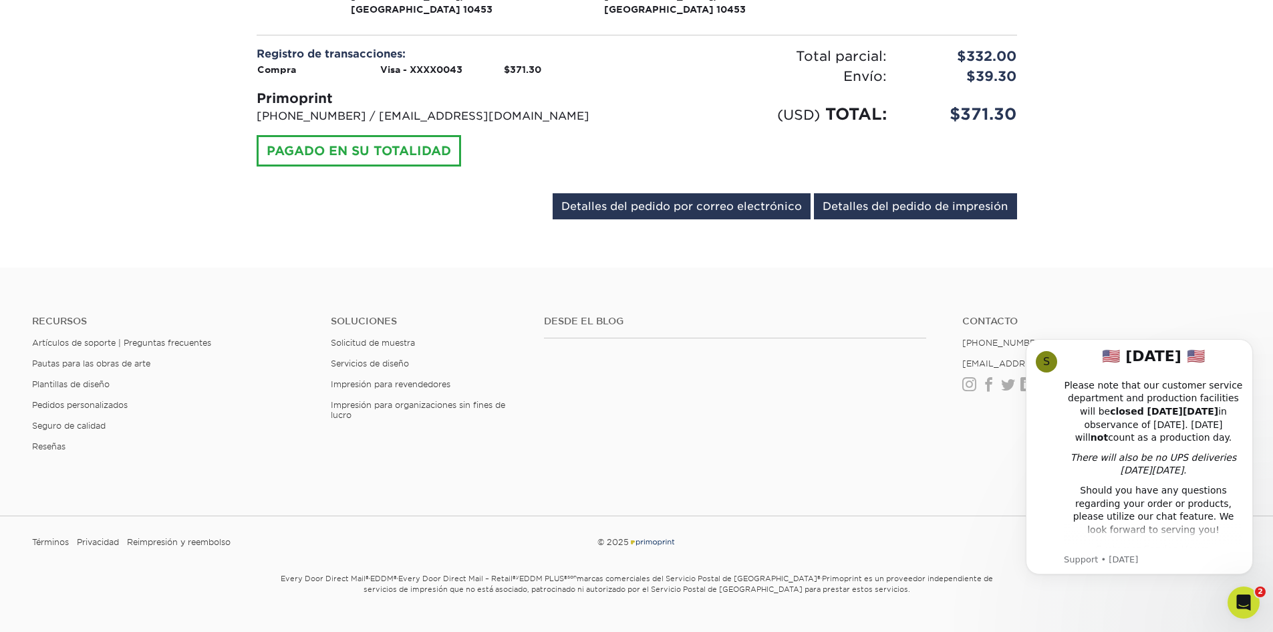
scroll to position [0, 0]
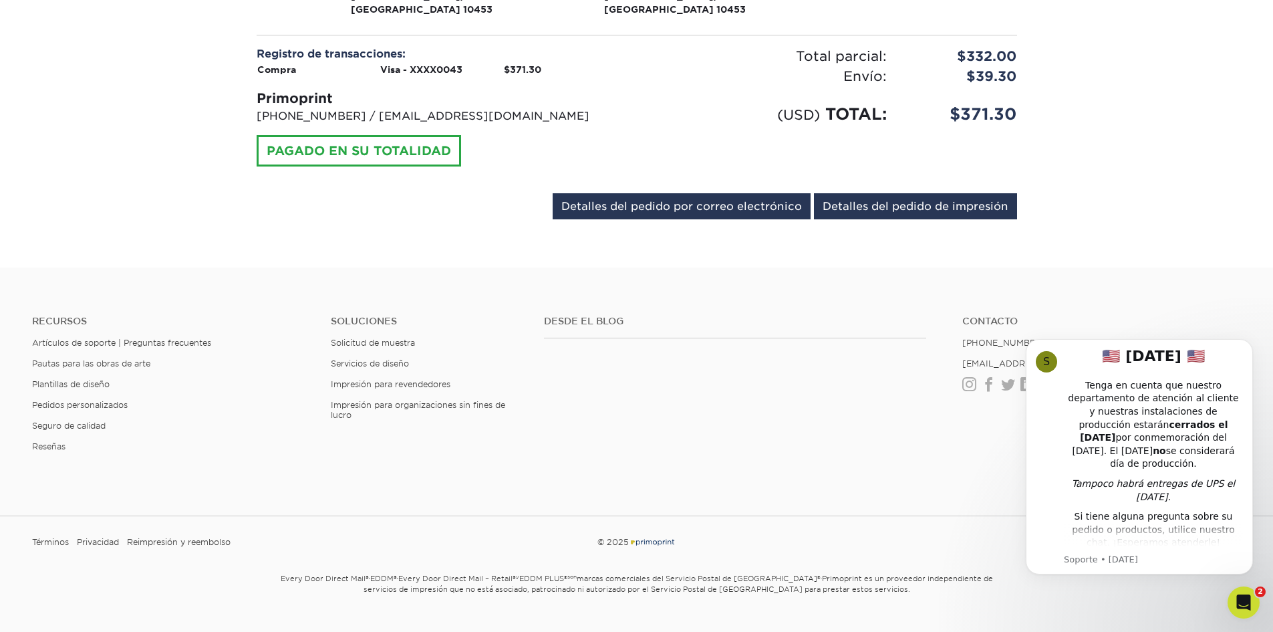
drag, startPoint x: 1244, startPoint y: 605, endPoint x: 1229, endPoint y: 609, distance: 15.2
click at [1241, 605] on icon "Open Intercom Messenger" at bounding box center [1244, 603] width 22 height 22
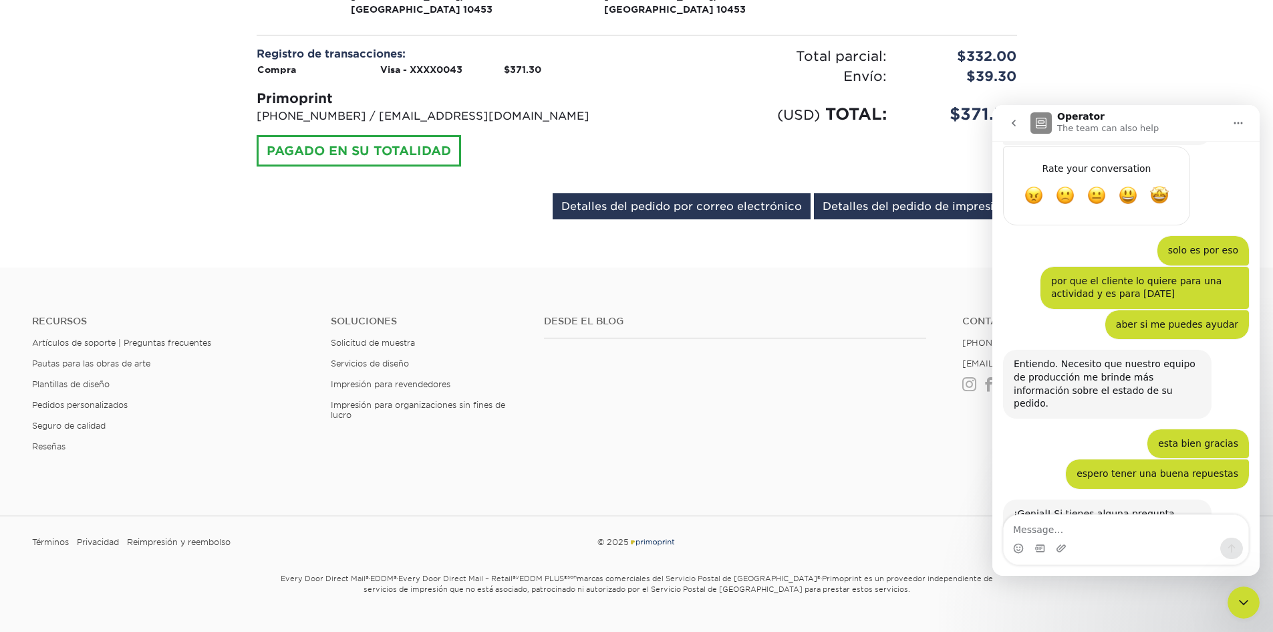
scroll to position [711, 0]
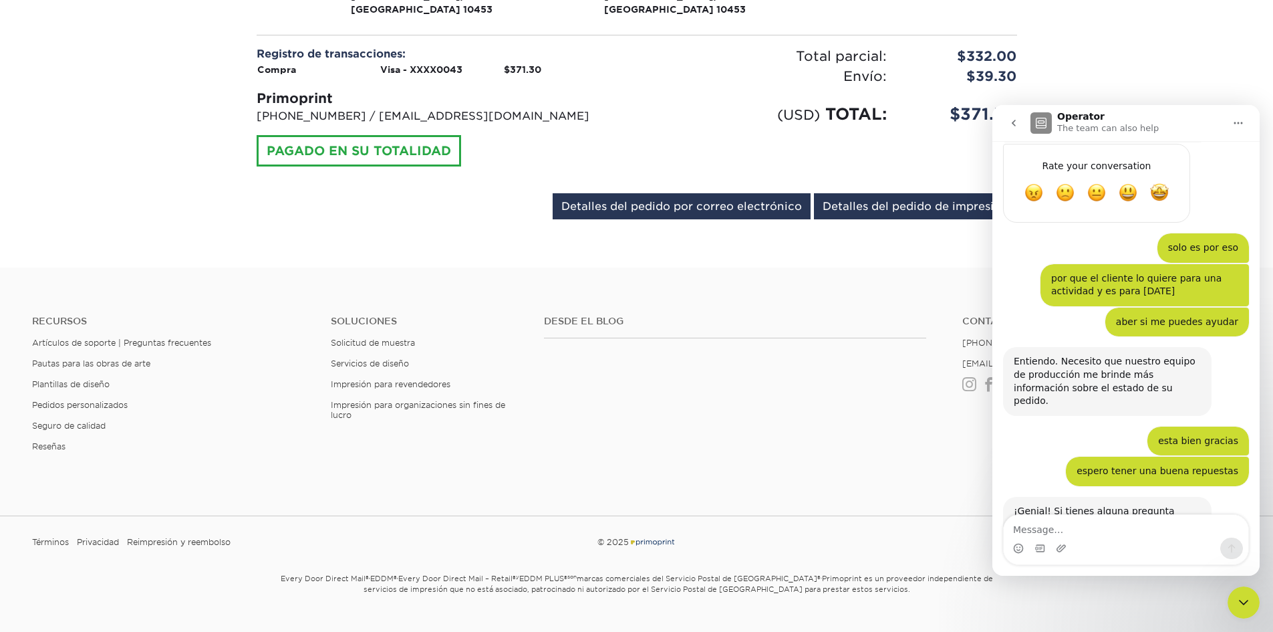
click at [1056, 534] on textarea "Message…" at bounding box center [1126, 526] width 245 height 23
type textarea "ok"
